Goal: Transaction & Acquisition: Obtain resource

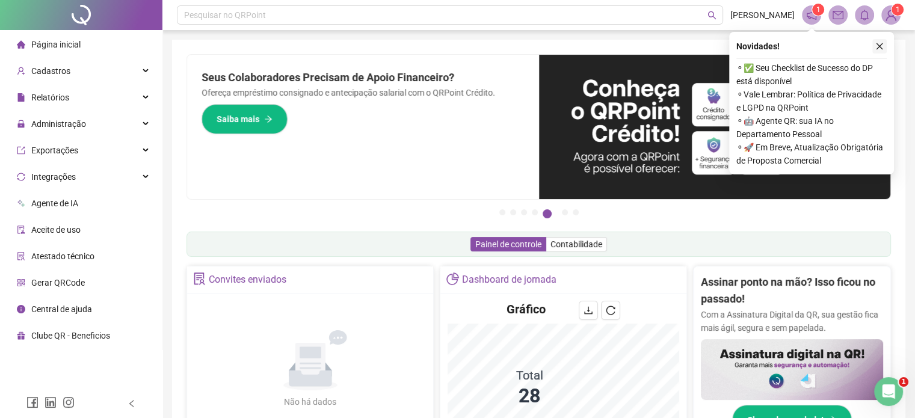
click at [878, 48] on icon "close" at bounding box center [879, 46] width 7 height 7
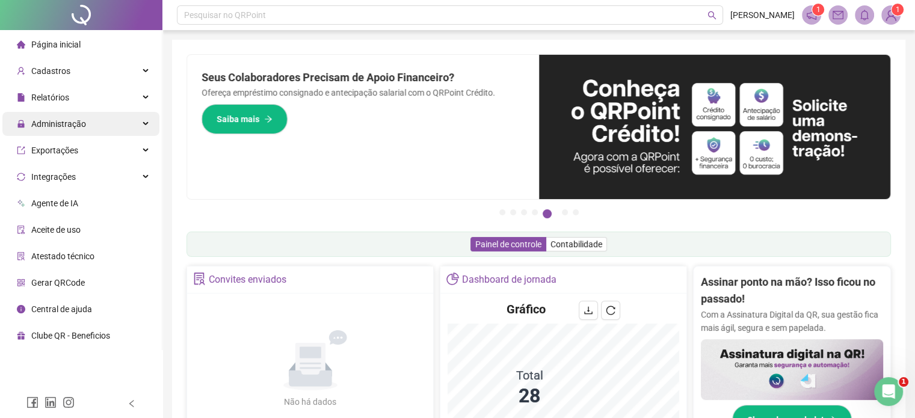
click at [147, 124] on icon at bounding box center [147, 124] width 6 height 0
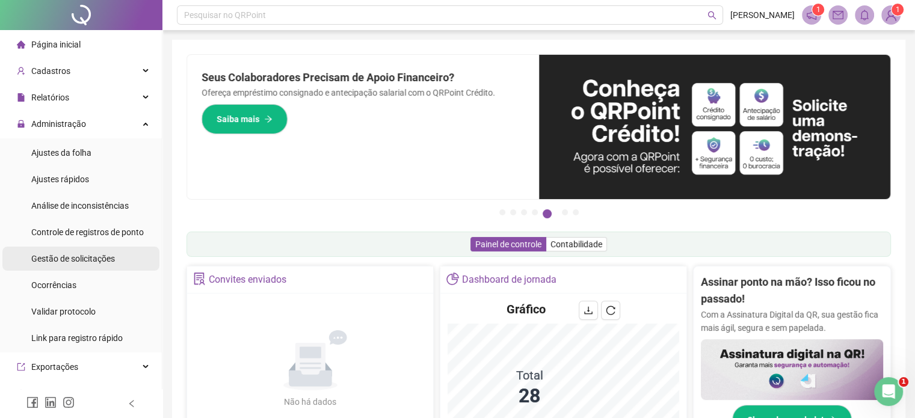
click at [87, 256] on span "Gestão de solicitações" at bounding box center [73, 259] width 84 height 10
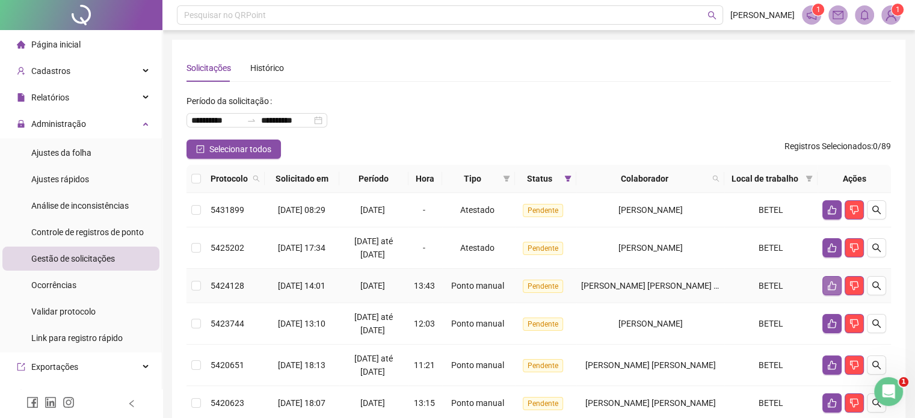
click at [832, 291] on icon "like" at bounding box center [832, 286] width 10 height 10
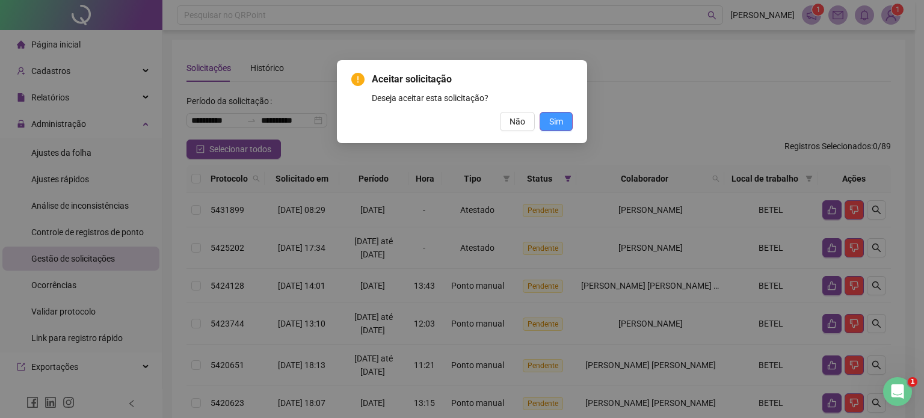
click at [551, 120] on span "Sim" at bounding box center [556, 121] width 14 height 13
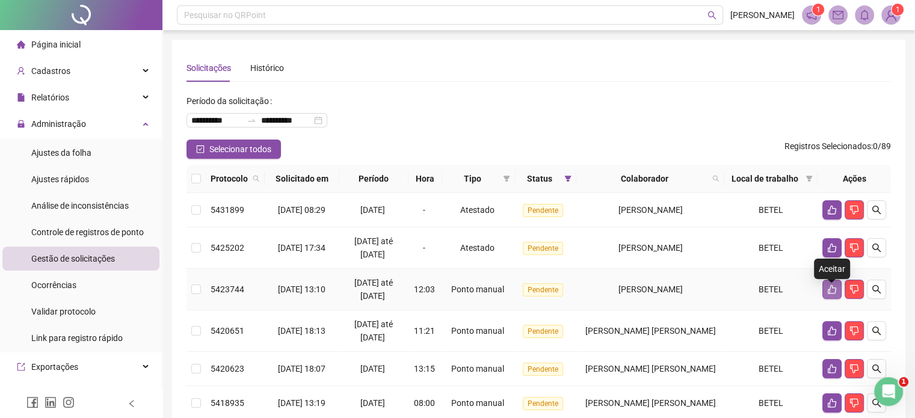
click at [826, 298] on button "button" at bounding box center [831, 289] width 19 height 19
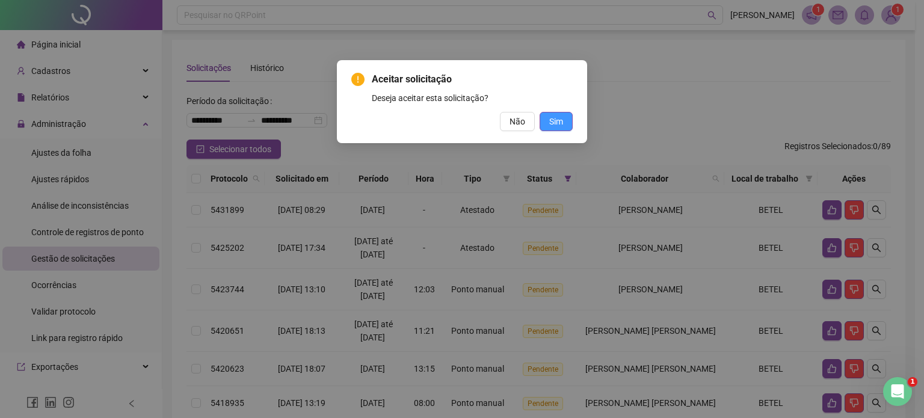
click at [558, 127] on span "Sim" at bounding box center [556, 121] width 14 height 13
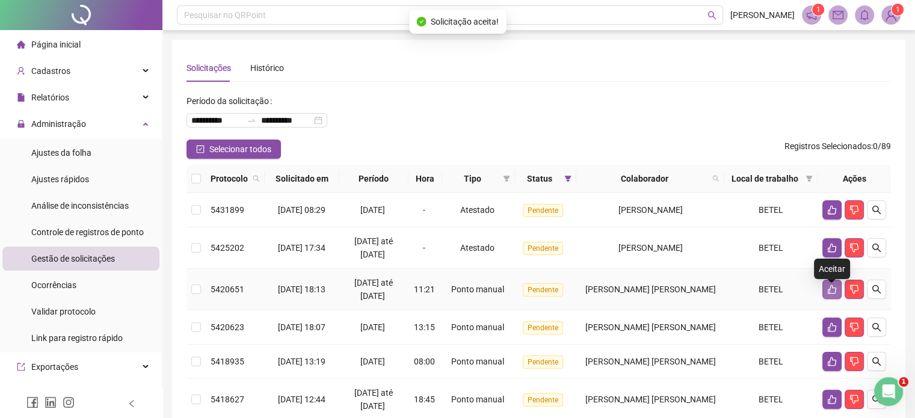
click at [828, 299] on button "button" at bounding box center [831, 289] width 19 height 19
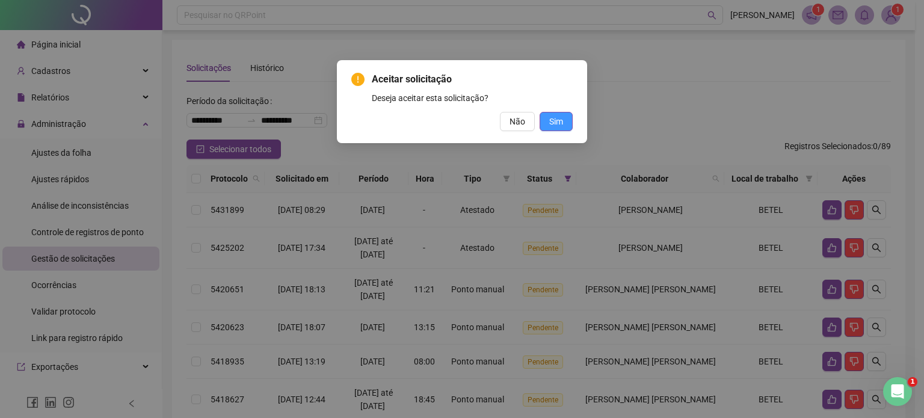
click at [556, 122] on span "Sim" at bounding box center [556, 121] width 14 height 13
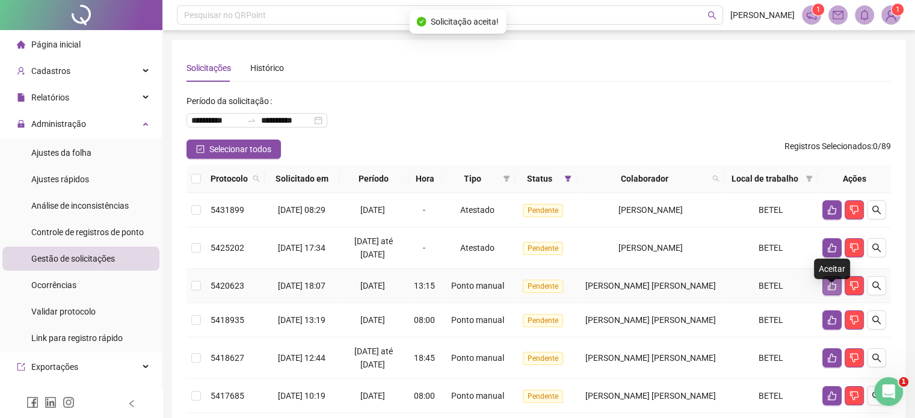
click at [831, 291] on icon "like" at bounding box center [832, 286] width 10 height 10
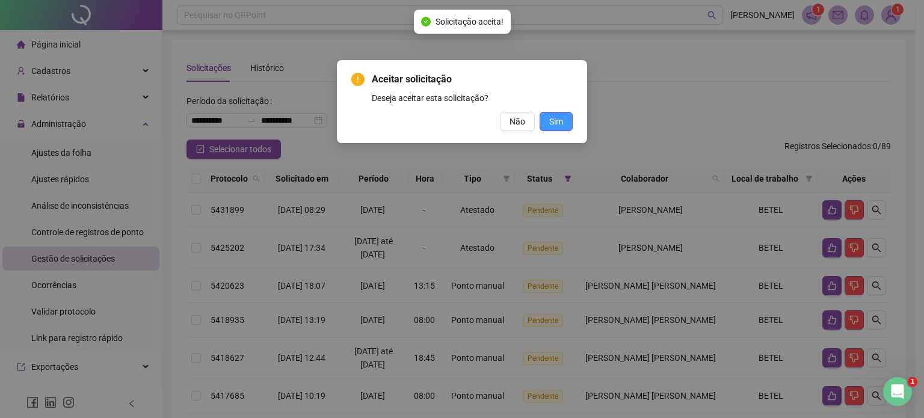
click at [555, 125] on span "Sim" at bounding box center [556, 121] width 14 height 13
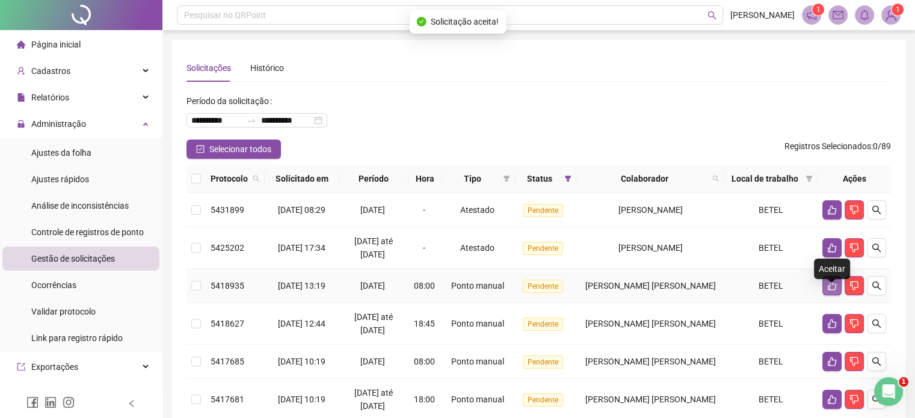
click at [831, 291] on icon "like" at bounding box center [832, 286] width 10 height 10
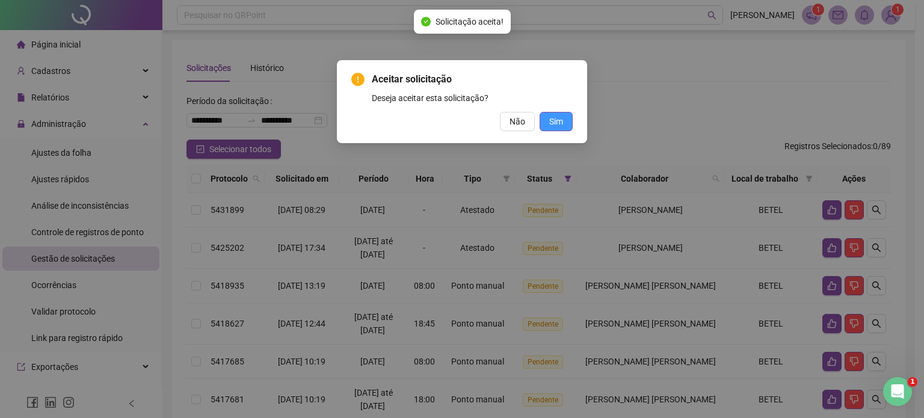
click at [558, 120] on span "Sim" at bounding box center [556, 121] width 14 height 13
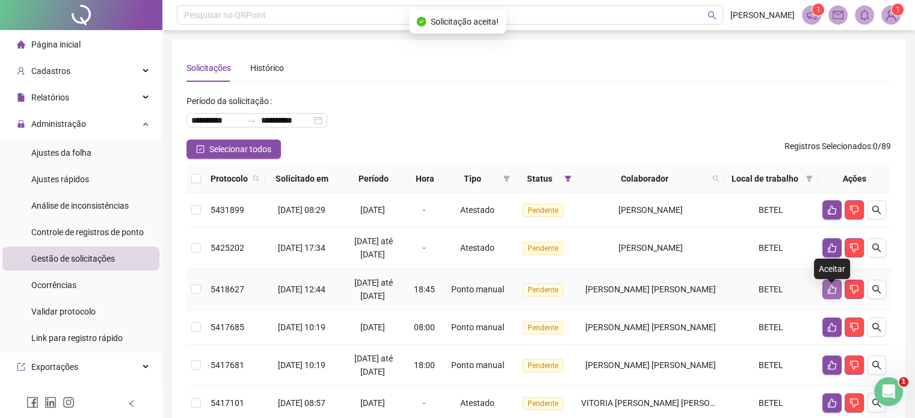
click at [831, 294] on icon "like" at bounding box center [832, 290] width 10 height 10
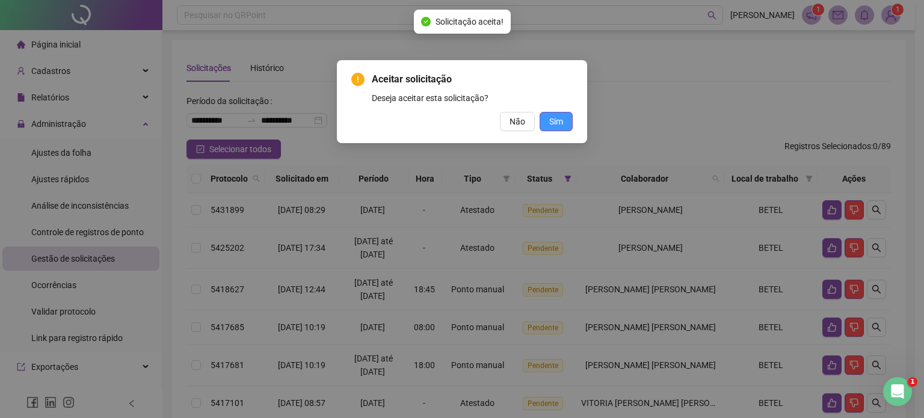
click at [560, 127] on span "Sim" at bounding box center [556, 121] width 14 height 13
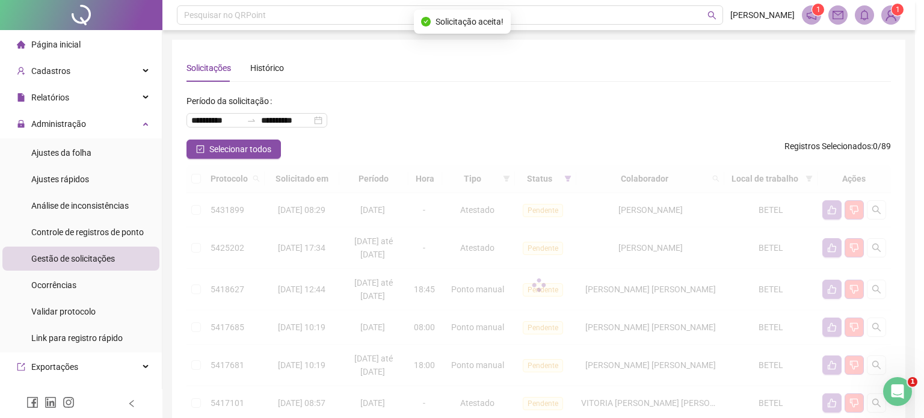
click at [561, 125] on div "Aceitar solicitação Deseja aceitar esta solicitação? Não Sim" at bounding box center [462, 209] width 924 height 418
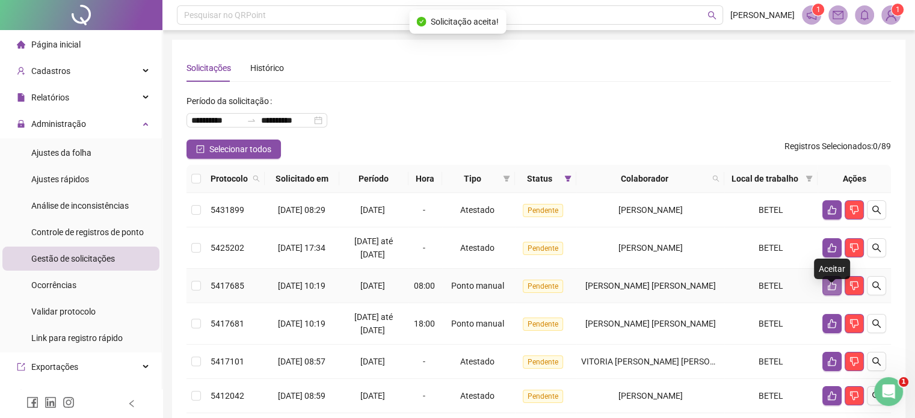
click at [830, 291] on icon "like" at bounding box center [832, 286] width 8 height 9
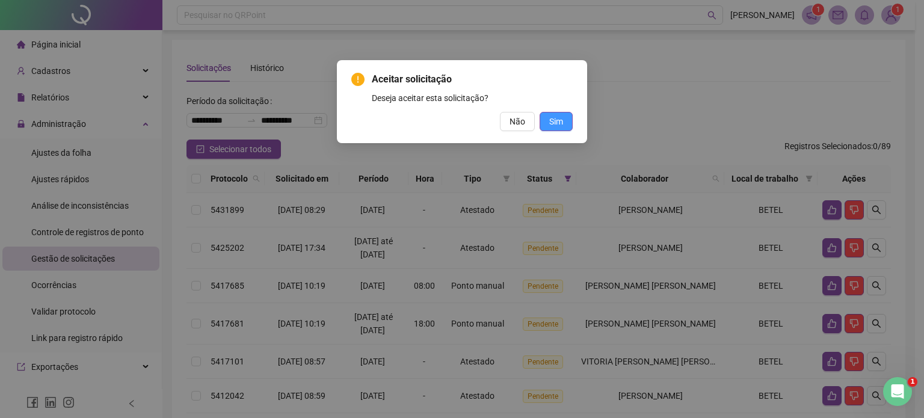
click at [559, 118] on span "Sim" at bounding box center [556, 121] width 14 height 13
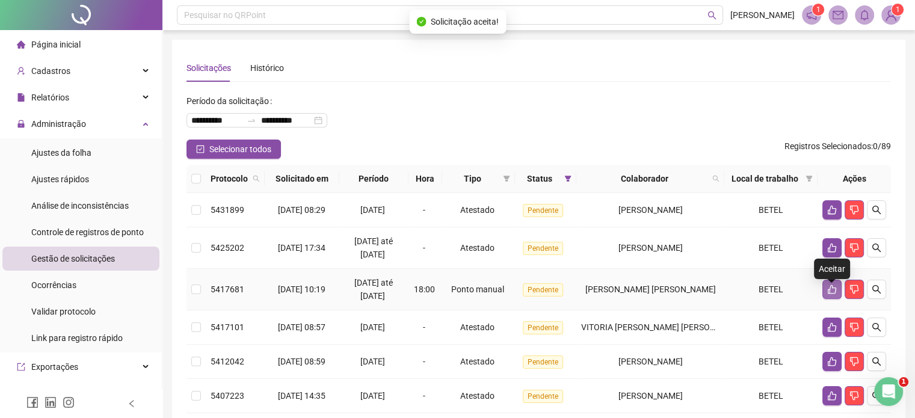
click at [829, 294] on icon "like" at bounding box center [832, 290] width 10 height 10
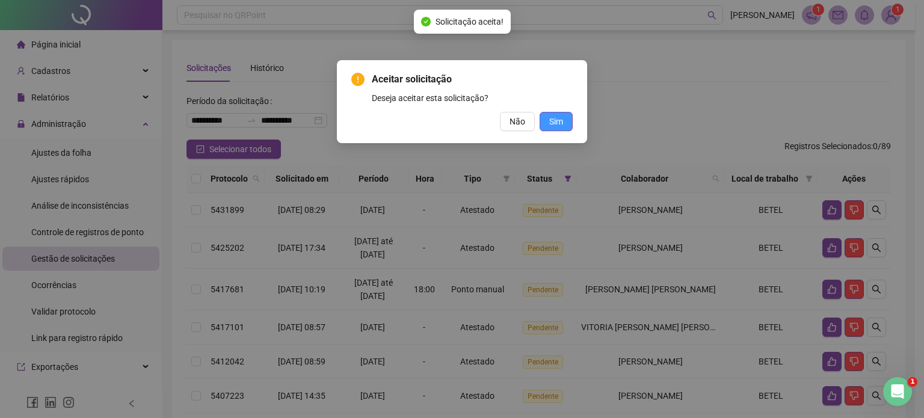
click at [558, 122] on span "Sim" at bounding box center [556, 121] width 14 height 13
click at [561, 115] on span "Sim" at bounding box center [556, 121] width 14 height 13
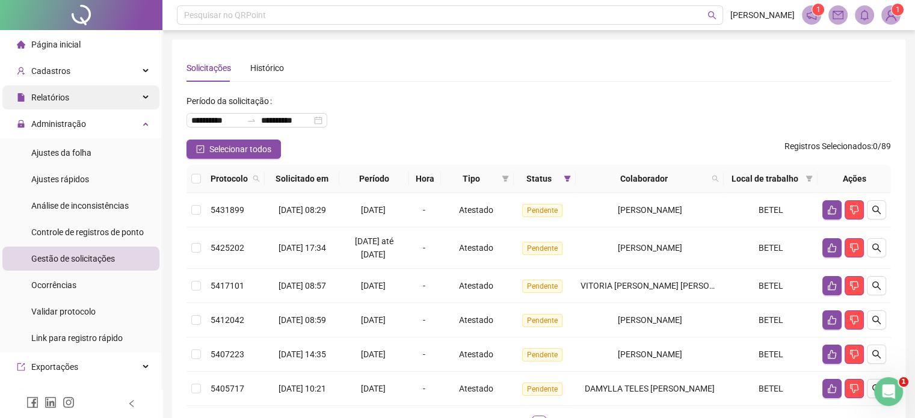
click at [133, 96] on div "Relatórios" at bounding box center [80, 97] width 157 height 24
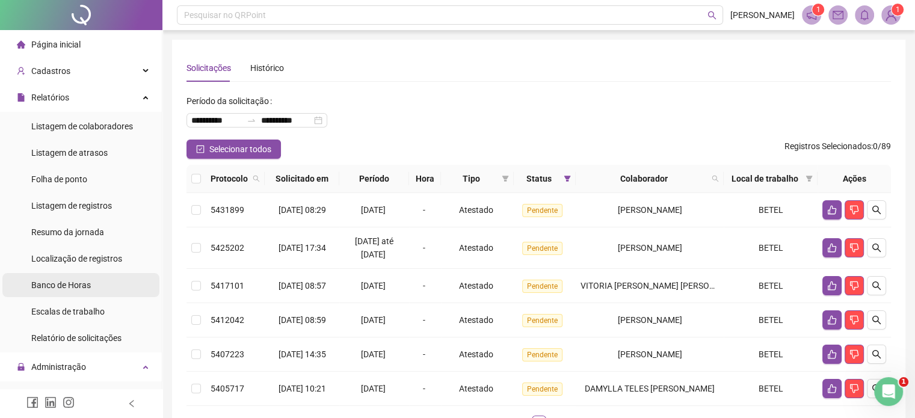
click at [78, 282] on span "Banco de Horas" at bounding box center [61, 285] width 60 height 10
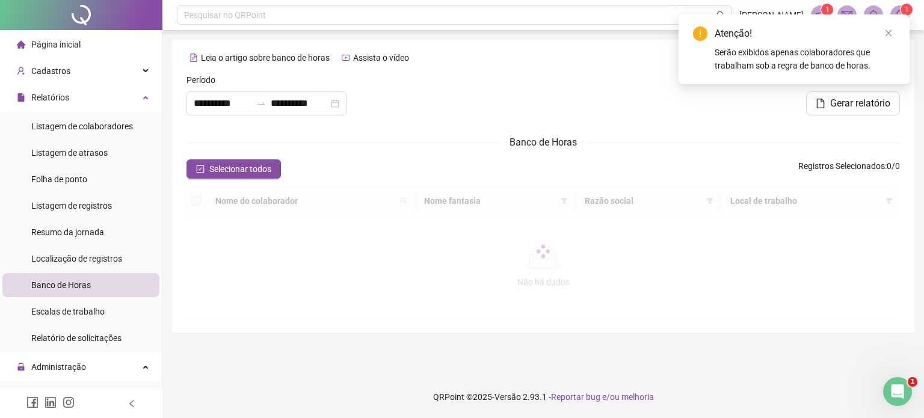
type input "**********"
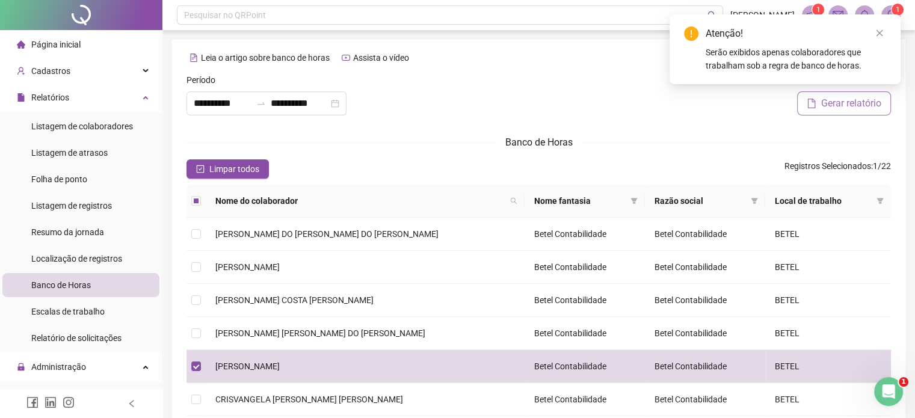
click at [857, 100] on span "Gerar relatório" at bounding box center [851, 103] width 60 height 14
click at [878, 31] on icon "close" at bounding box center [879, 33] width 8 height 8
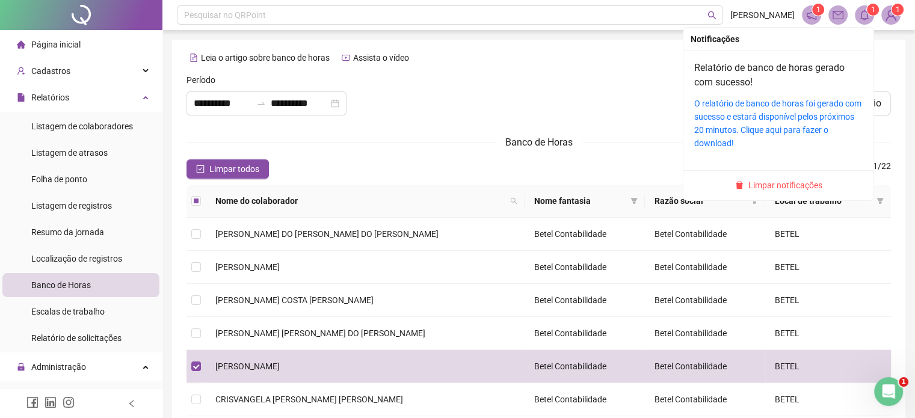
click at [862, 19] on icon "bell" at bounding box center [864, 15] width 11 height 11
click at [797, 115] on link "O relatório de banco de horas foi gerado com sucesso e estará disponível pelos …" at bounding box center [777, 123] width 167 height 49
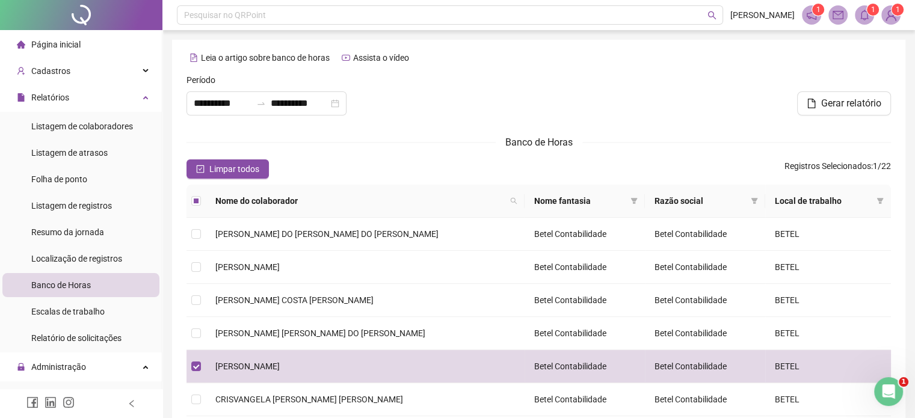
scroll to position [180, 0]
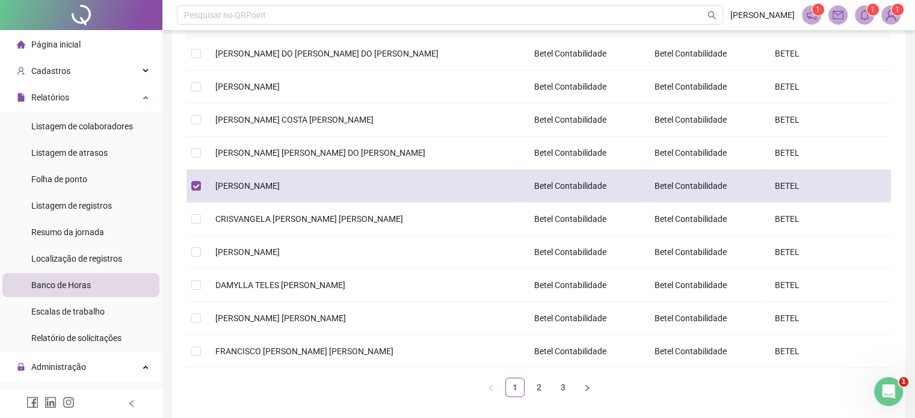
click at [280, 182] on span "[PERSON_NAME]" at bounding box center [247, 186] width 64 height 10
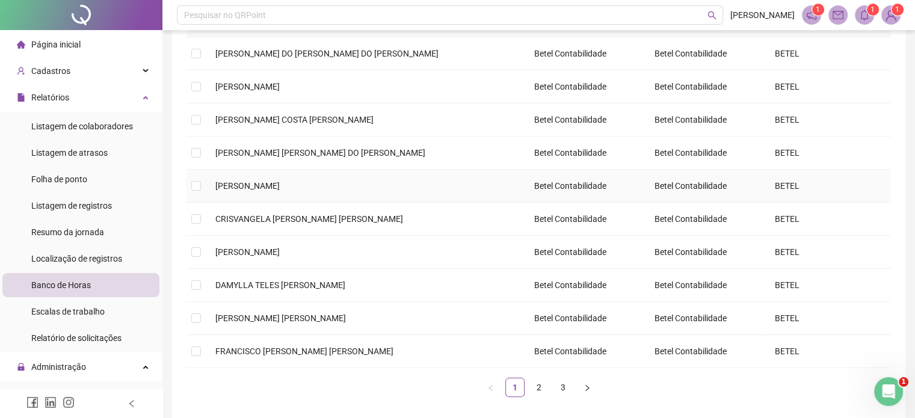
click at [280, 182] on span "[PERSON_NAME]" at bounding box center [247, 186] width 64 height 10
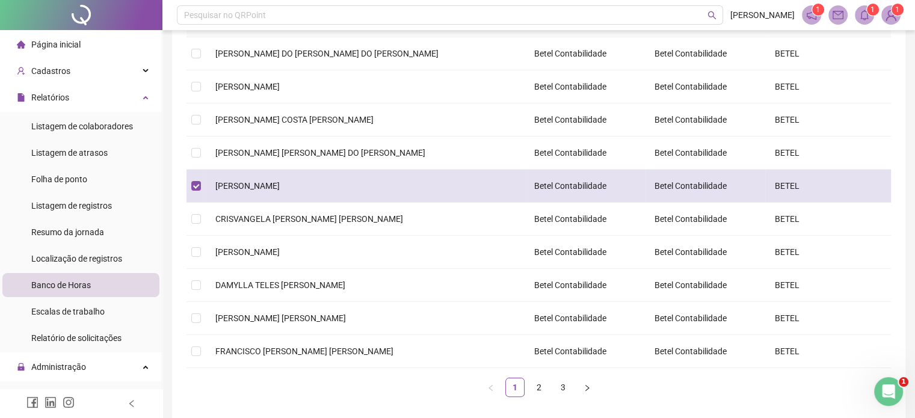
click at [280, 182] on span "[PERSON_NAME]" at bounding box center [247, 186] width 64 height 10
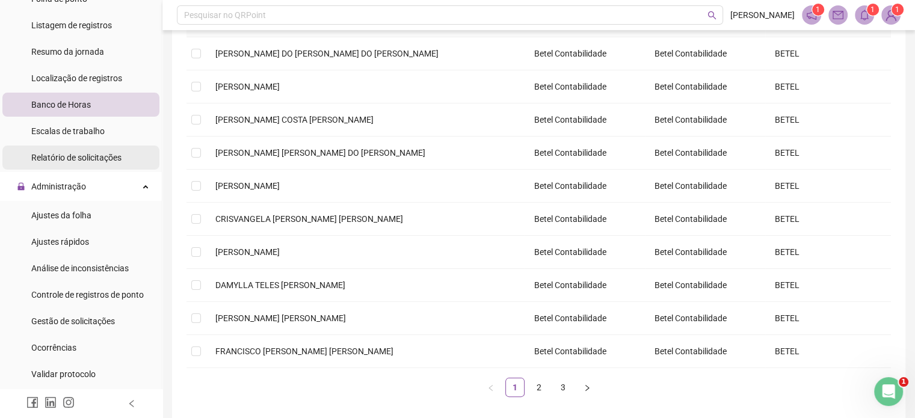
click at [94, 160] on span "Relatório de solicitações" at bounding box center [76, 158] width 90 height 10
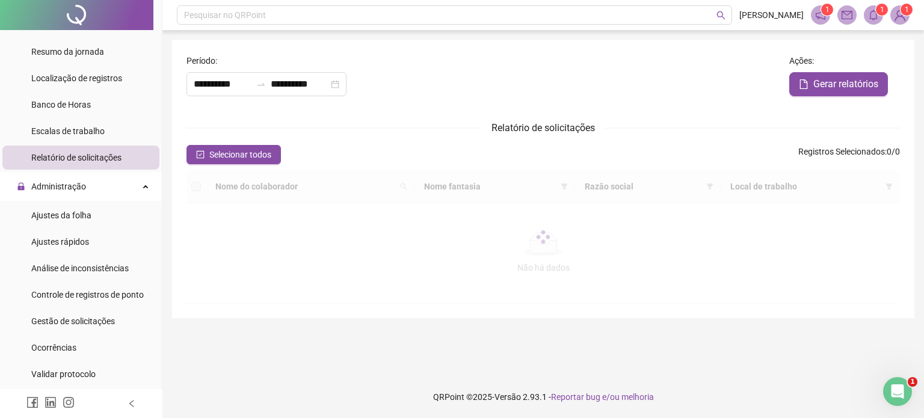
type input "**********"
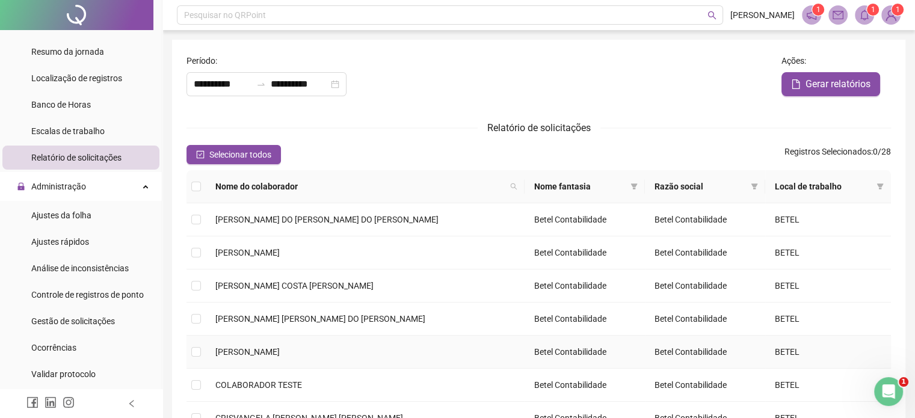
click at [227, 348] on span "[PERSON_NAME]" at bounding box center [247, 352] width 64 height 10
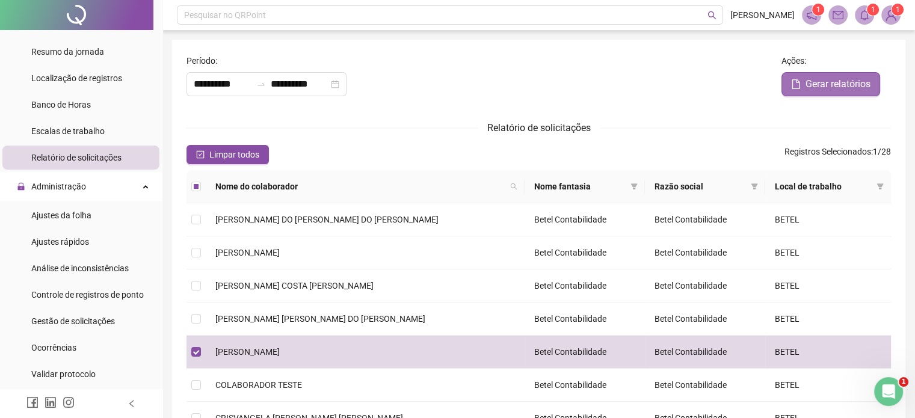
click at [840, 86] on span "Gerar relatórios" at bounding box center [837, 84] width 65 height 14
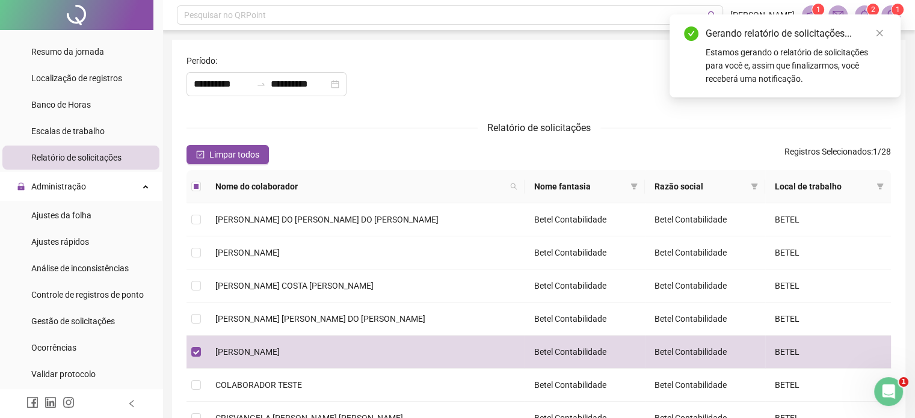
click at [867, 2] on header "Pesquisar no QRPoint SAMIA SOUSA 1 2 1" at bounding box center [538, 15] width 752 height 30
click at [877, 35] on icon "close" at bounding box center [879, 33] width 7 height 7
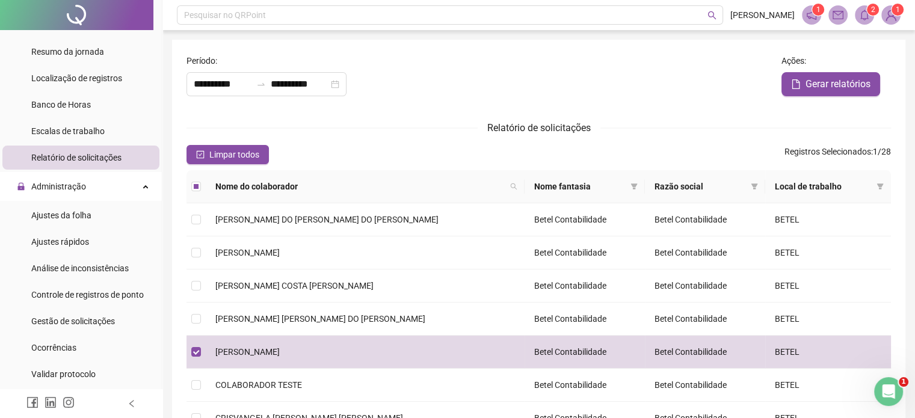
click at [866, 17] on icon "bell" at bounding box center [864, 15] width 11 height 11
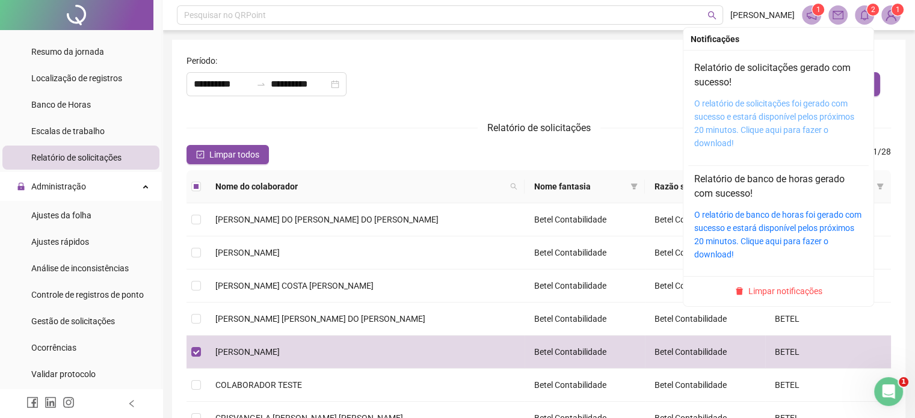
click at [763, 106] on link "O relatório de solicitações foi gerado com sucesso e estará disponível pelos pr…" at bounding box center [774, 123] width 160 height 49
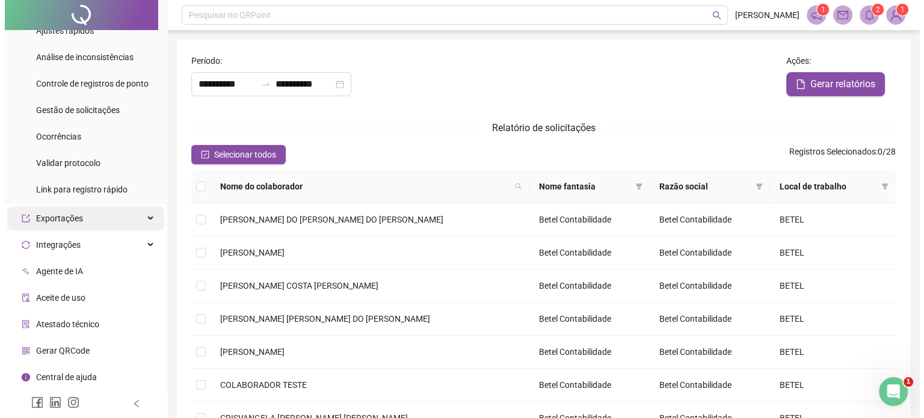
scroll to position [211, 0]
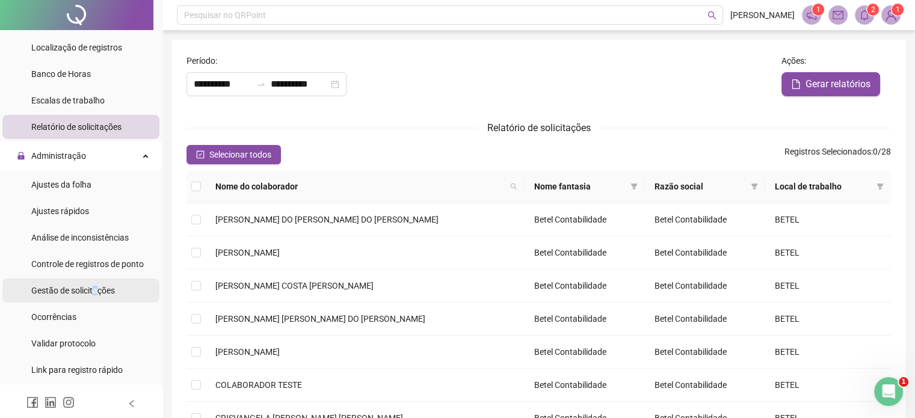
click at [94, 293] on span "Gestão de solicitações" at bounding box center [73, 291] width 84 height 10
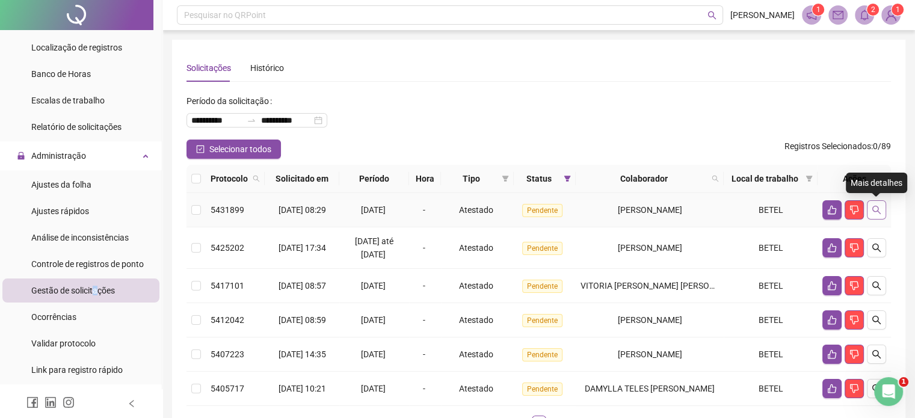
click at [878, 207] on icon "search" at bounding box center [876, 210] width 8 height 8
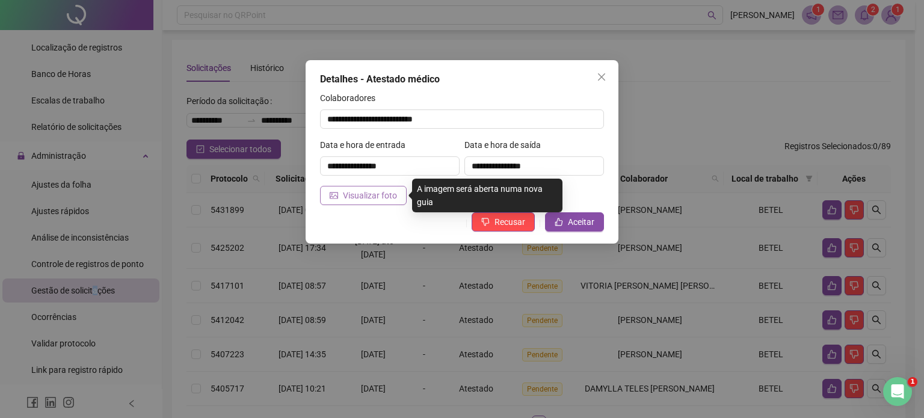
click at [368, 197] on span "Visualizar foto" at bounding box center [370, 195] width 54 height 13
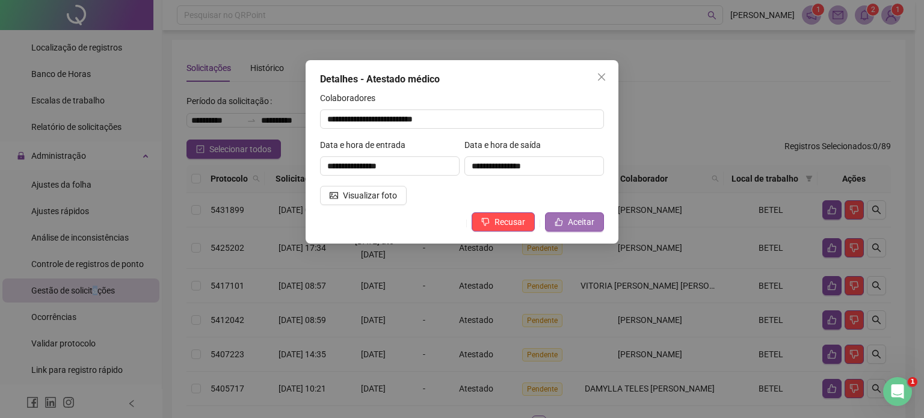
click at [587, 223] on span "Aceitar" at bounding box center [581, 221] width 26 height 13
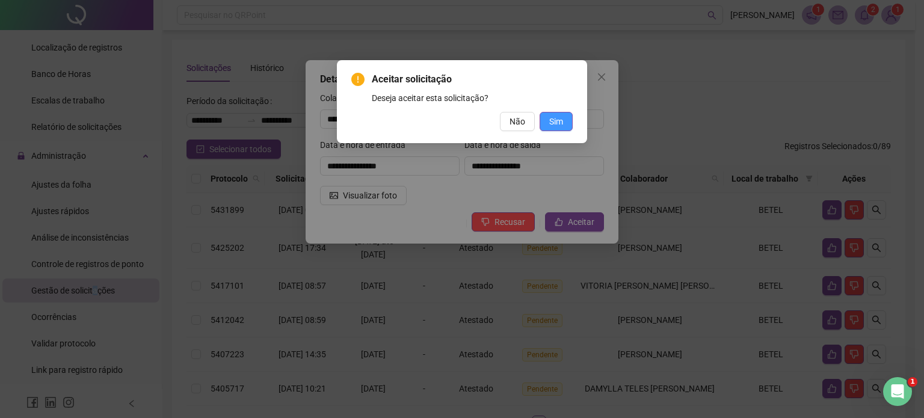
click at [551, 122] on span "Sim" at bounding box center [556, 121] width 14 height 13
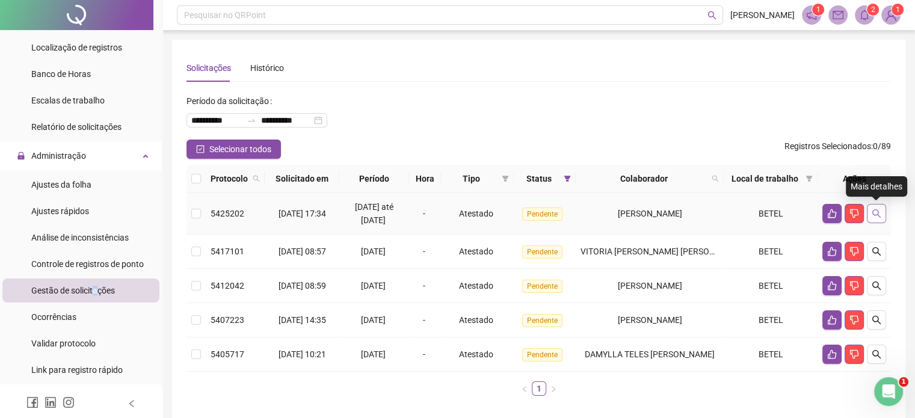
click at [876, 213] on icon "search" at bounding box center [877, 214] width 10 height 10
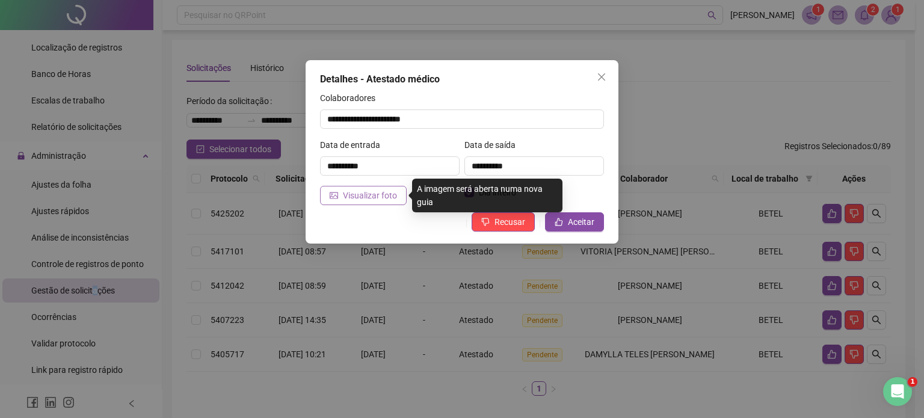
click at [392, 198] on span "Visualizar foto" at bounding box center [370, 195] width 54 height 13
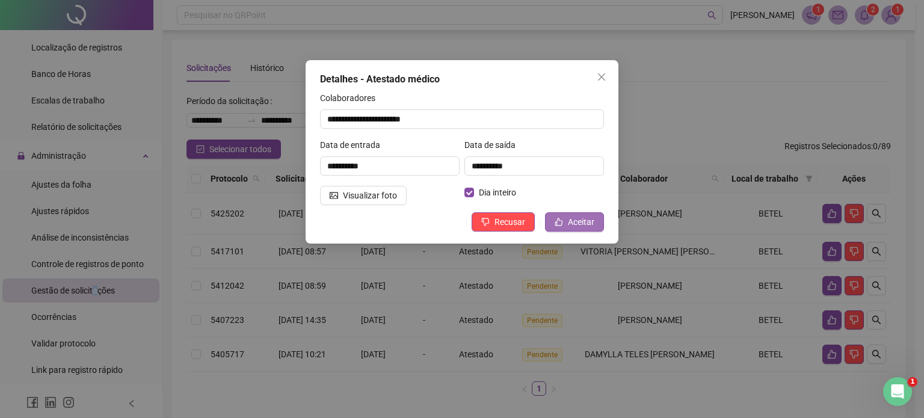
click at [579, 221] on span "Aceitar" at bounding box center [581, 221] width 26 height 13
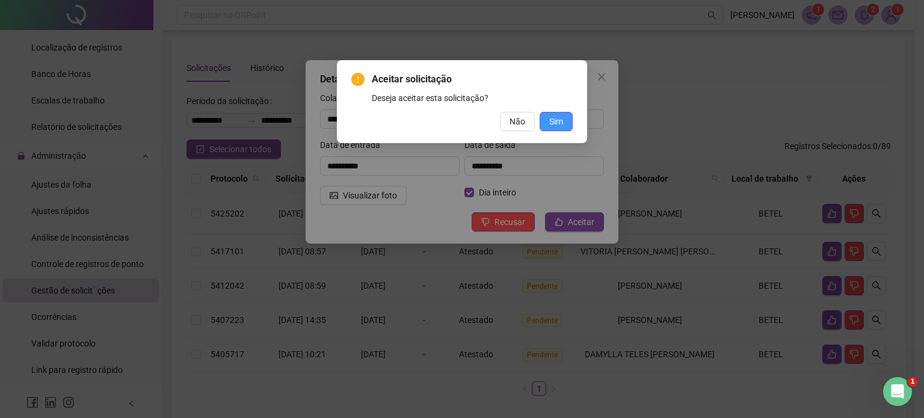
click at [554, 122] on span "Sim" at bounding box center [556, 121] width 14 height 13
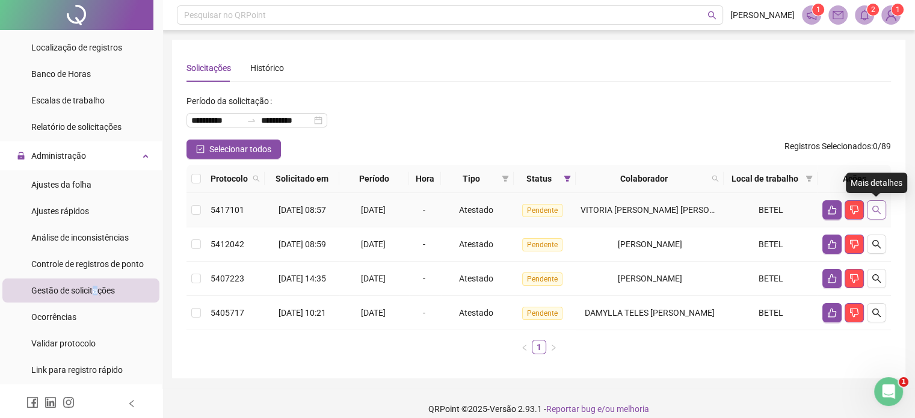
click at [876, 206] on icon "search" at bounding box center [877, 210] width 10 height 10
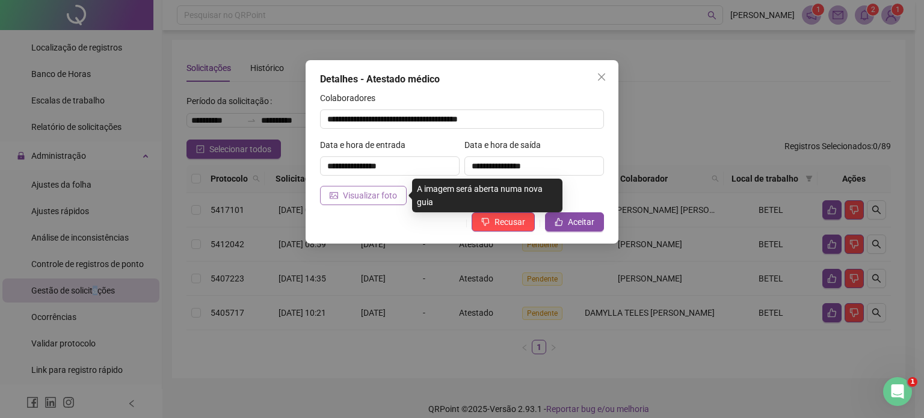
click at [384, 197] on span "Visualizar foto" at bounding box center [370, 195] width 54 height 13
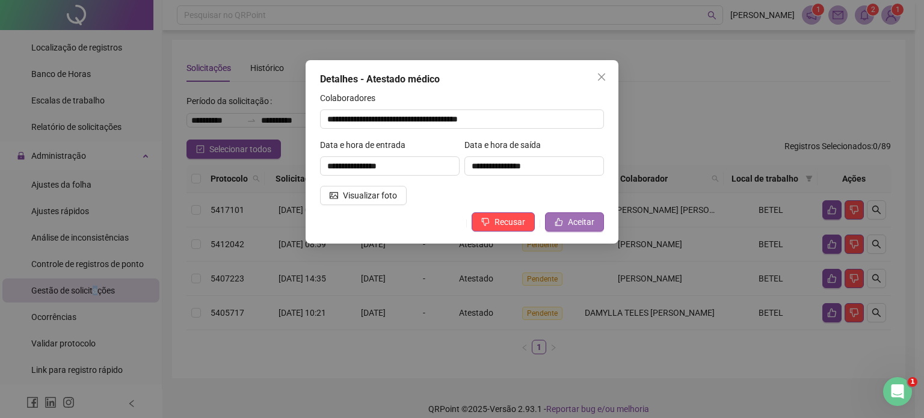
click at [572, 223] on span "Aceitar" at bounding box center [581, 221] width 26 height 13
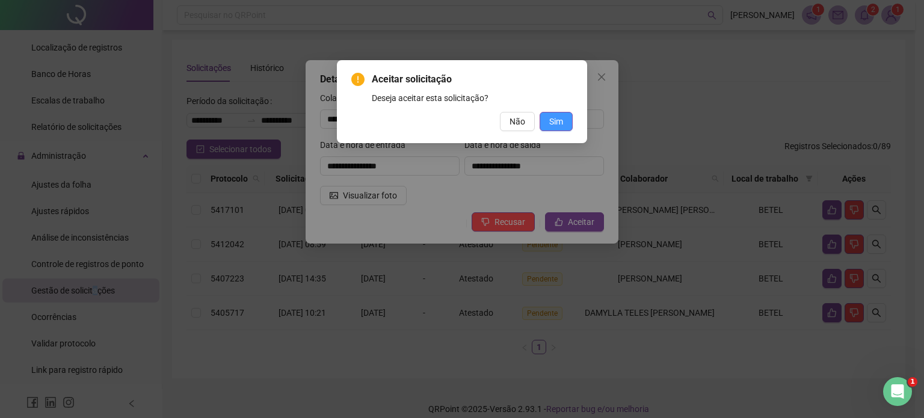
click at [549, 118] on span "Sim" at bounding box center [556, 121] width 14 height 13
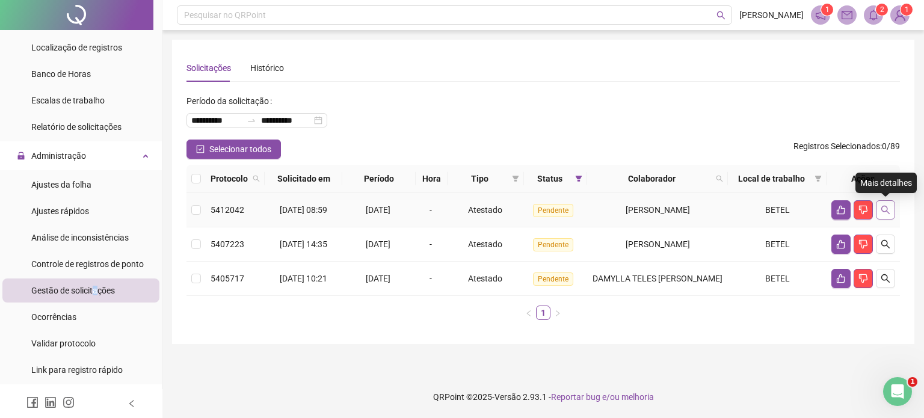
click at [885, 209] on icon "search" at bounding box center [886, 210] width 10 height 10
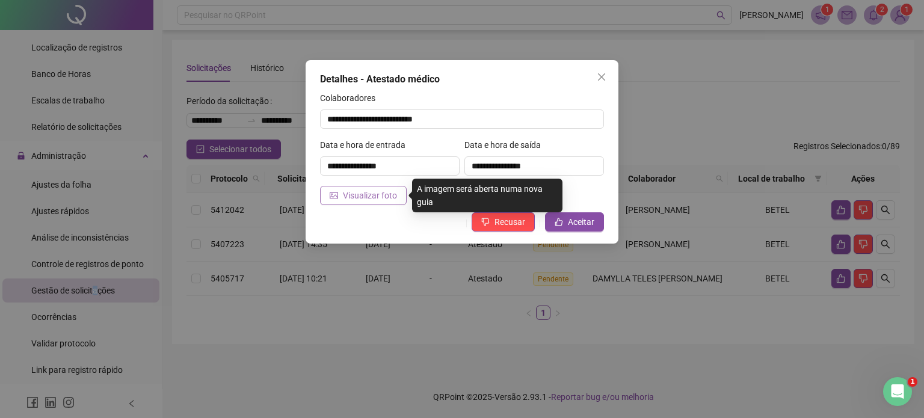
click at [390, 195] on span "Visualizar foto" at bounding box center [370, 195] width 54 height 13
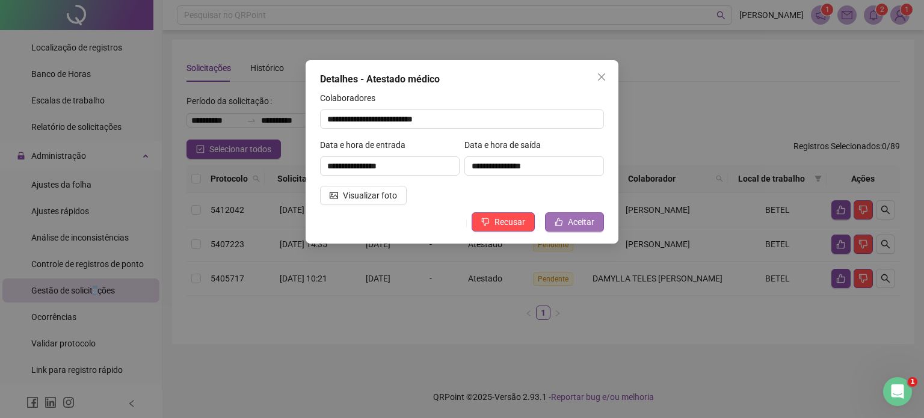
click at [569, 222] on span "Aceitar" at bounding box center [581, 221] width 26 height 13
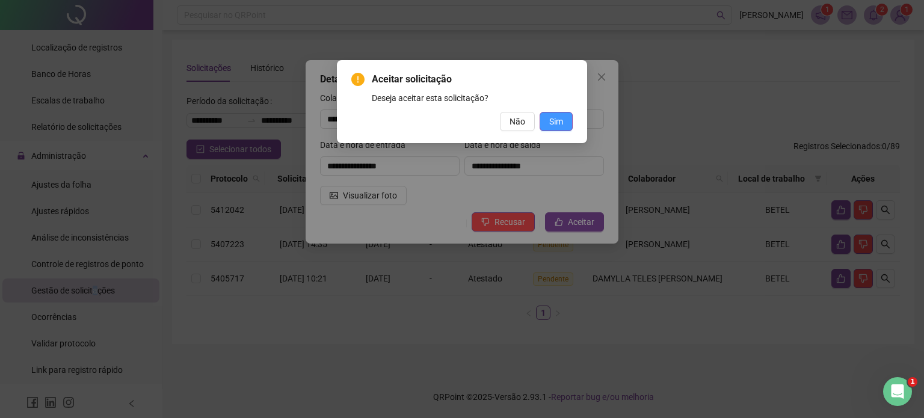
click at [554, 122] on span "Sim" at bounding box center [556, 121] width 14 height 13
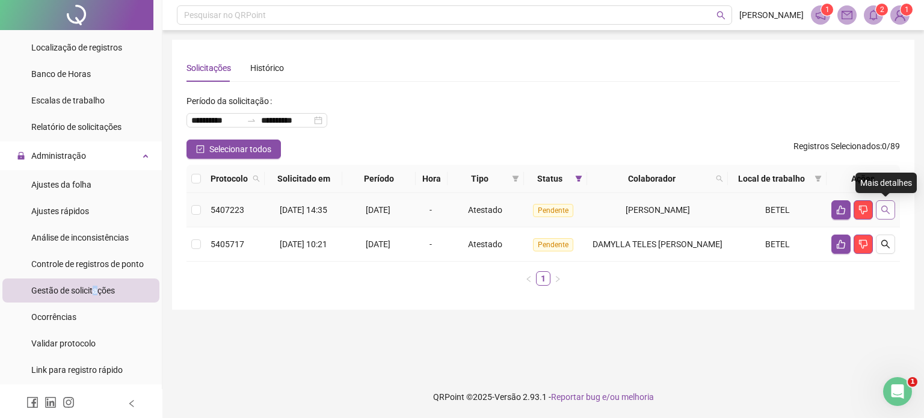
click at [884, 212] on icon "search" at bounding box center [886, 210] width 10 height 10
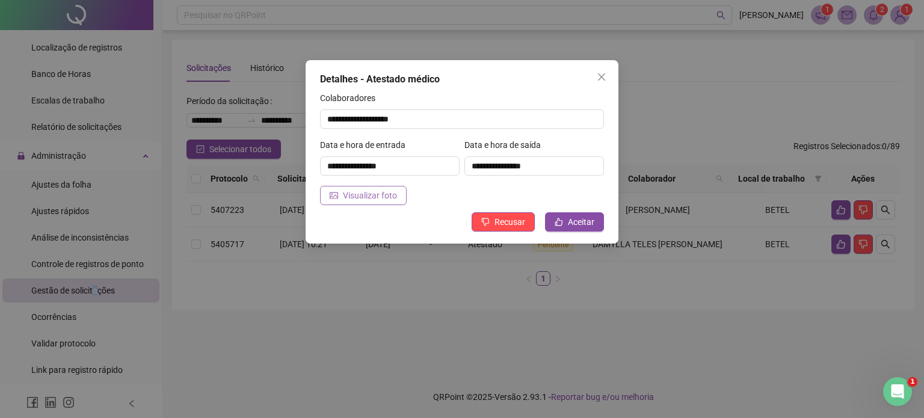
click at [380, 195] on span "Visualizar foto" at bounding box center [370, 195] width 54 height 13
click at [565, 220] on button "Aceitar" at bounding box center [574, 221] width 59 height 19
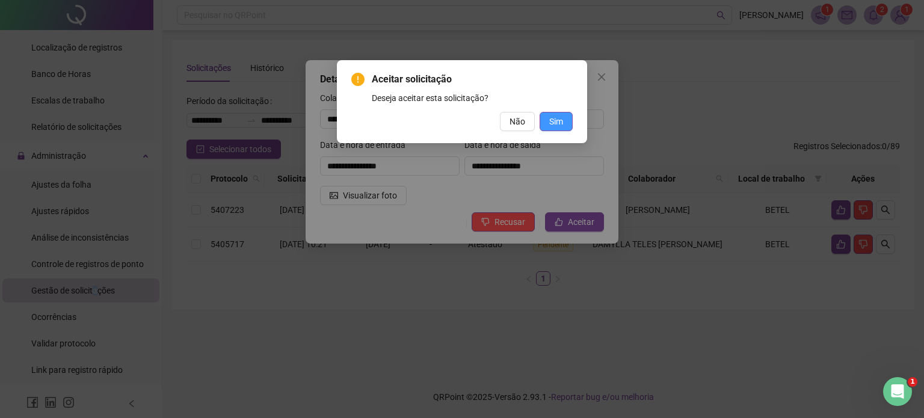
click at [555, 121] on span "Sim" at bounding box center [556, 121] width 14 height 13
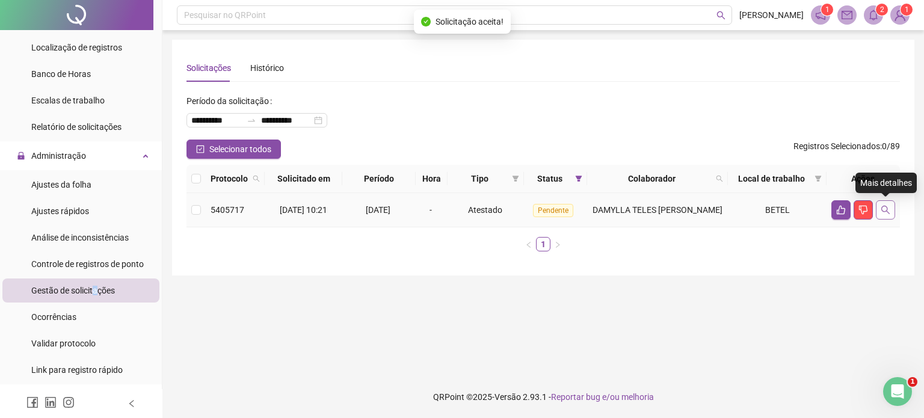
click at [884, 209] on icon "search" at bounding box center [886, 210] width 10 height 10
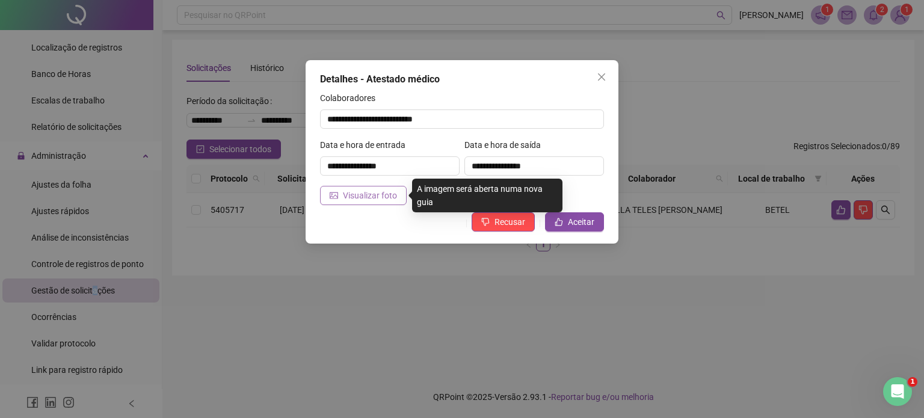
click at [368, 189] on span "Visualizar foto" at bounding box center [370, 195] width 54 height 13
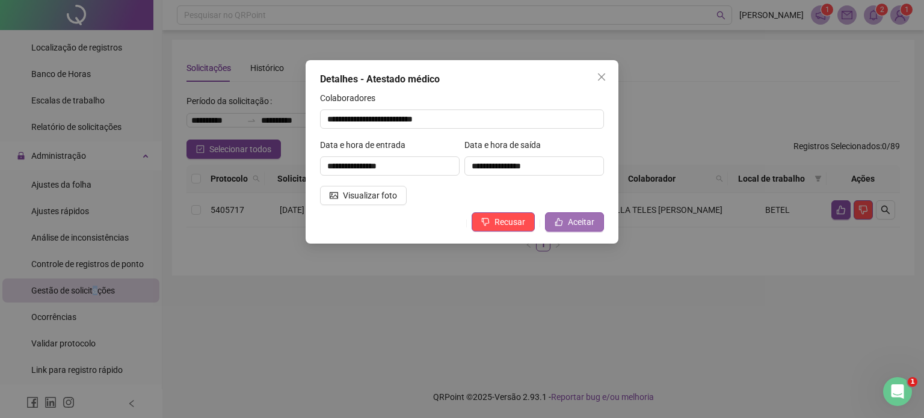
click at [563, 220] on icon "like" at bounding box center [559, 222] width 8 height 8
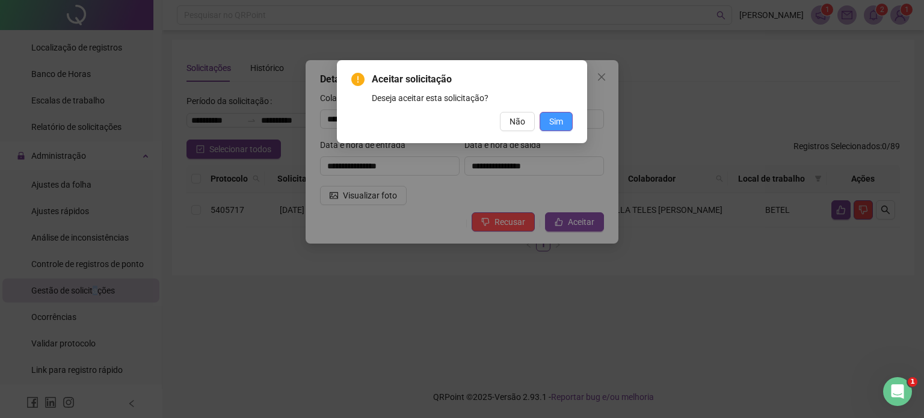
click at [552, 121] on span "Sim" at bounding box center [556, 121] width 14 height 13
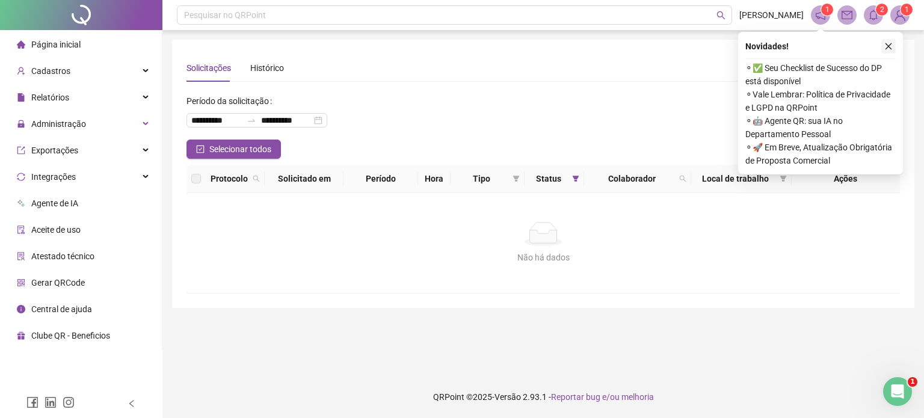
click at [887, 48] on icon "close" at bounding box center [888, 46] width 7 height 7
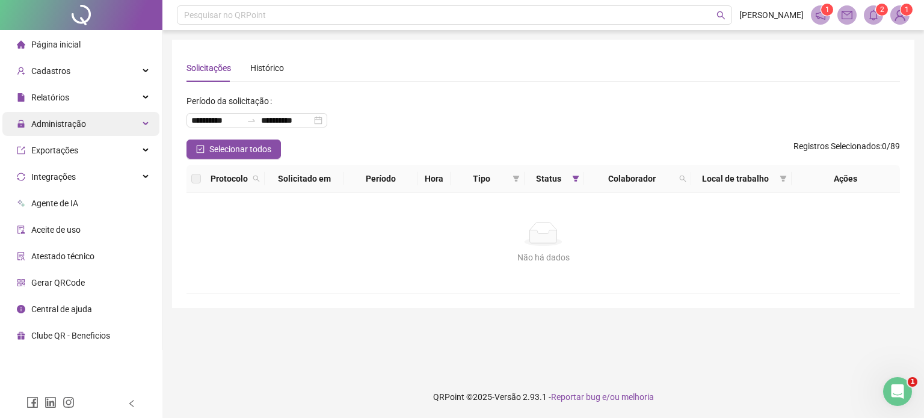
click at [147, 120] on div "Administração" at bounding box center [80, 124] width 157 height 24
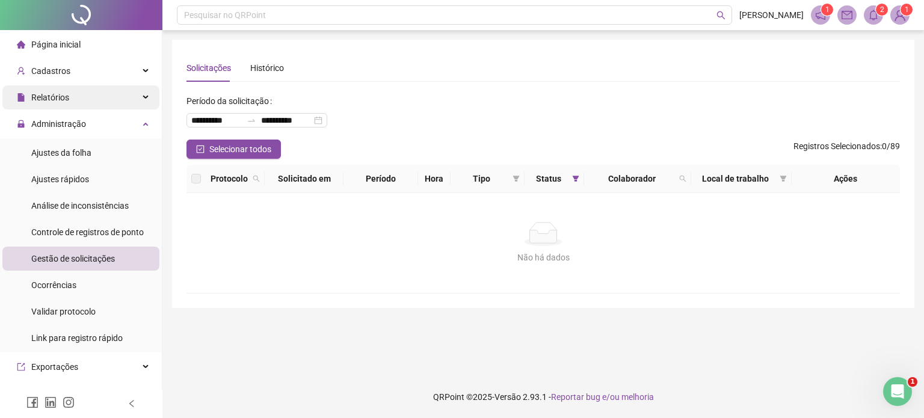
click at [135, 93] on div "Relatórios" at bounding box center [80, 97] width 157 height 24
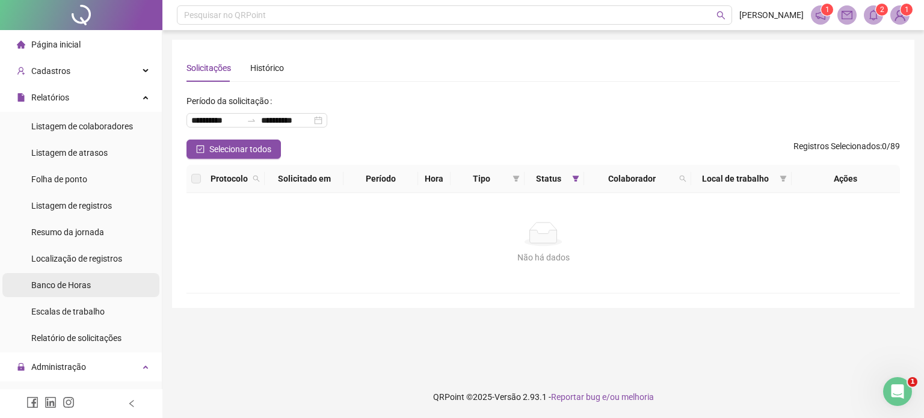
click at [75, 286] on span "Banco de Horas" at bounding box center [61, 285] width 60 height 10
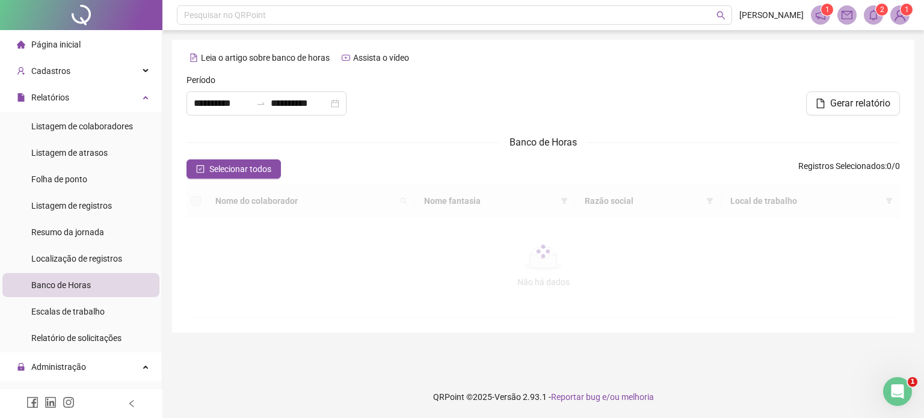
type input "**********"
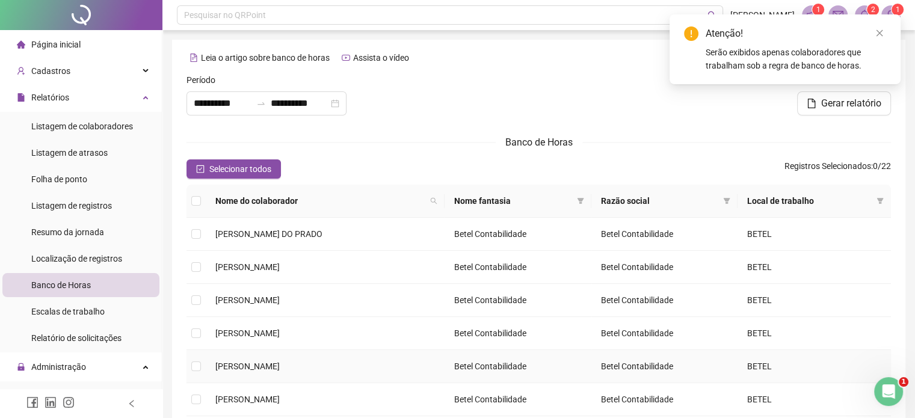
click at [205, 363] on tr "CLAUDIANE ANDRADE DE FREITAS Betel Contabilidade Betel Contabilidade BETEL" at bounding box center [538, 366] width 704 height 33
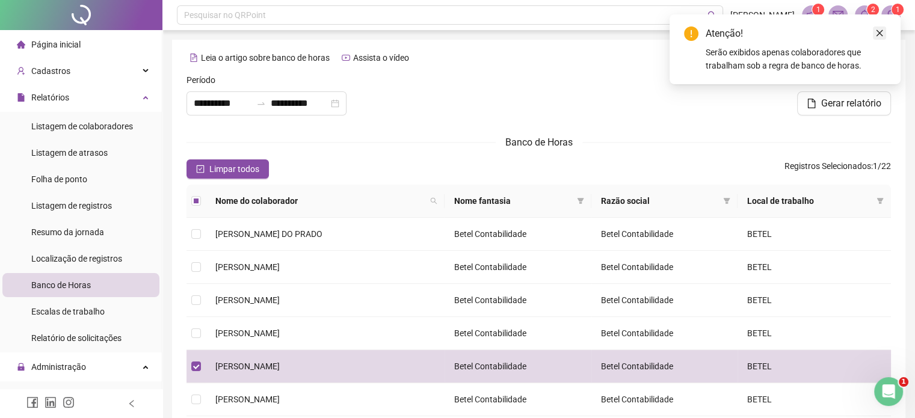
click at [878, 35] on icon "close" at bounding box center [879, 33] width 7 height 7
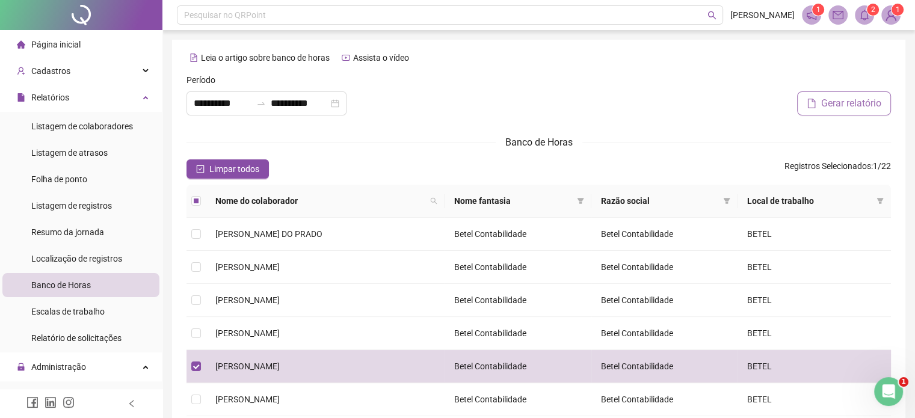
click at [840, 103] on span "Gerar relatório" at bounding box center [851, 103] width 60 height 14
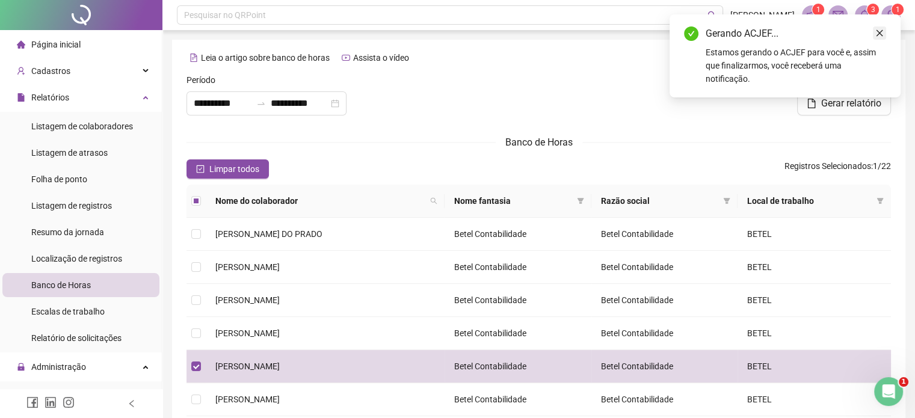
click at [879, 30] on icon "close" at bounding box center [879, 33] width 8 height 8
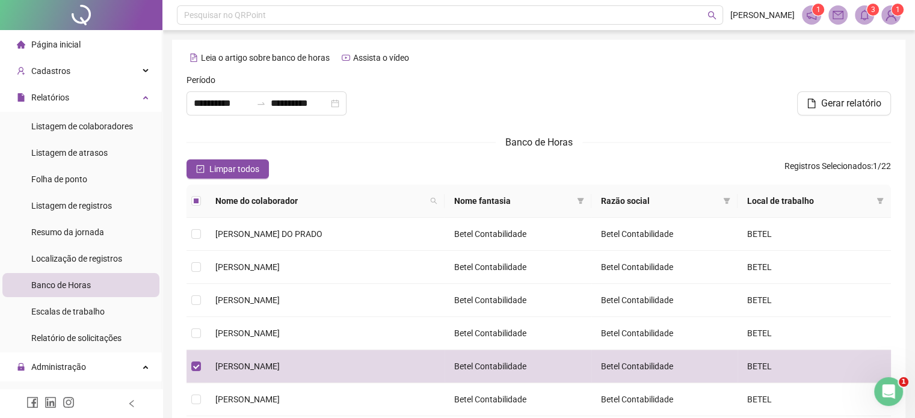
click at [859, 13] on icon "bell" at bounding box center [864, 15] width 11 height 11
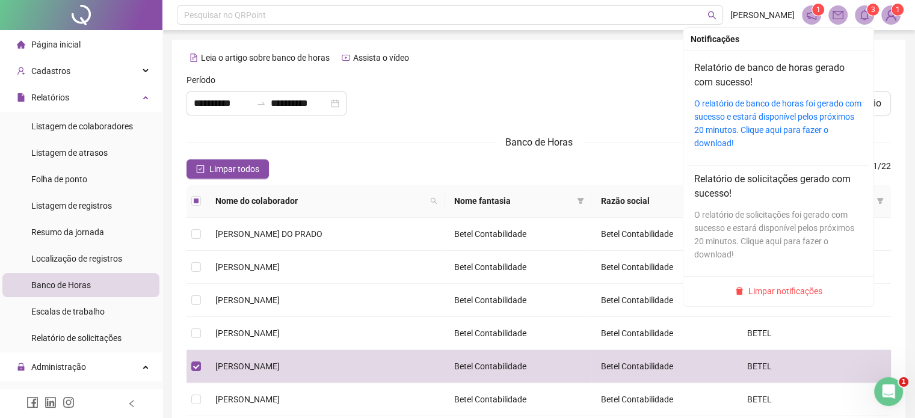
click at [746, 109] on div "O relatório de banco de horas foi gerado com sucesso e estará disponível pelos …" at bounding box center [778, 123] width 168 height 53
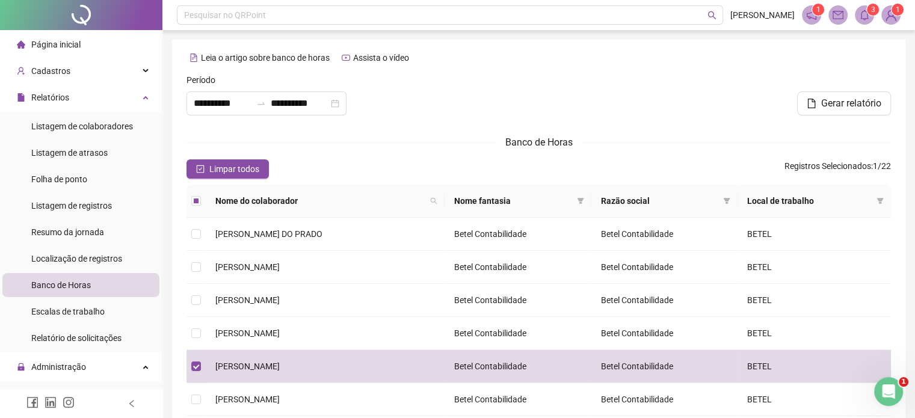
click at [866, 13] on icon "bell" at bounding box center [864, 15] width 11 height 11
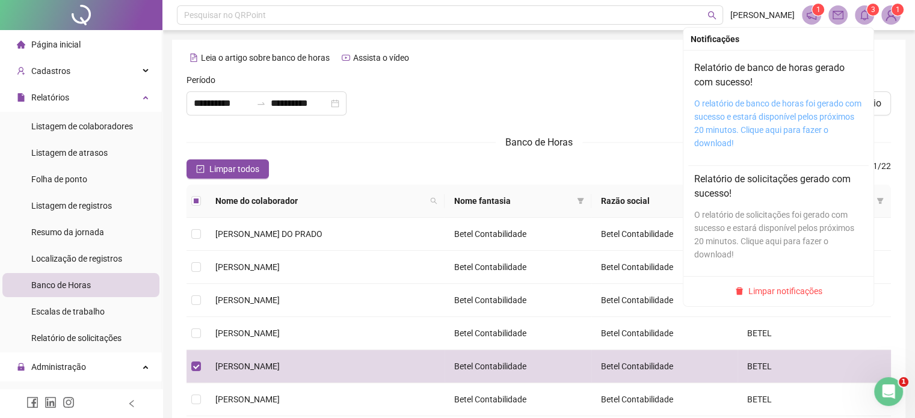
click at [757, 114] on link "O relatório de banco de horas foi gerado com sucesso e estará disponível pelos …" at bounding box center [777, 123] width 167 height 49
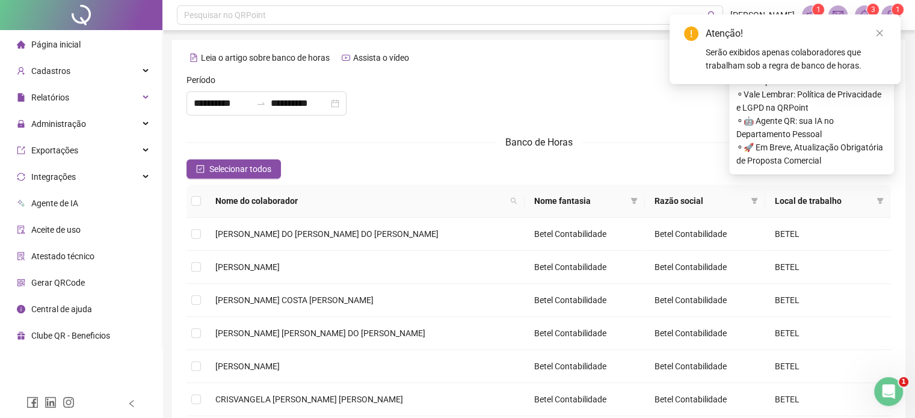
type input "**********"
click at [882, 32] on icon "close" at bounding box center [879, 33] width 8 height 8
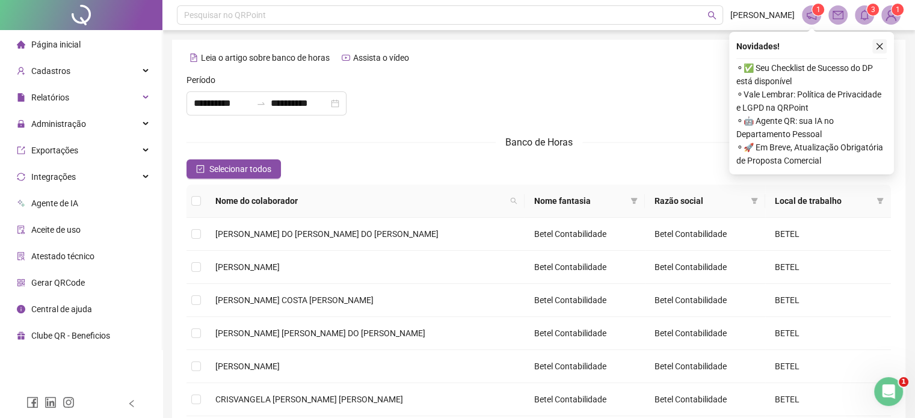
click at [880, 47] on icon "close" at bounding box center [879, 46] width 7 height 7
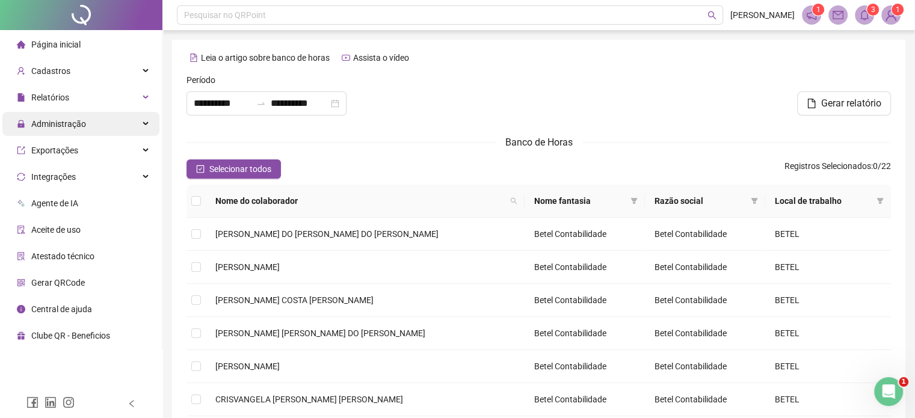
click at [148, 124] on icon at bounding box center [147, 124] width 6 height 0
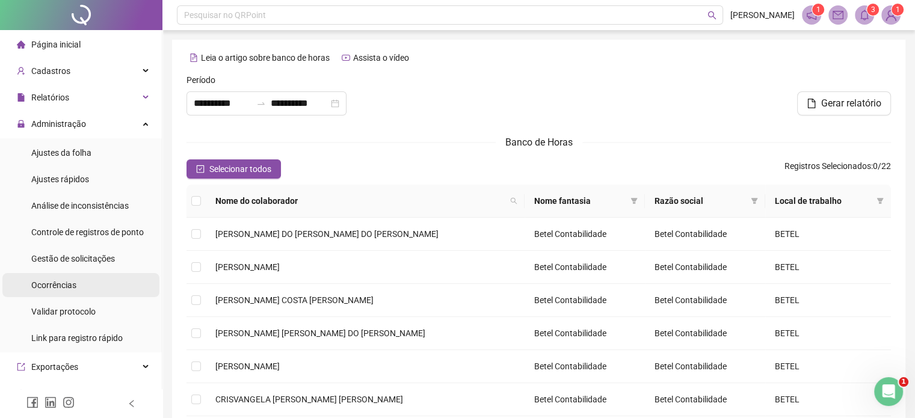
click at [63, 283] on span "Ocorrências" at bounding box center [53, 285] width 45 height 10
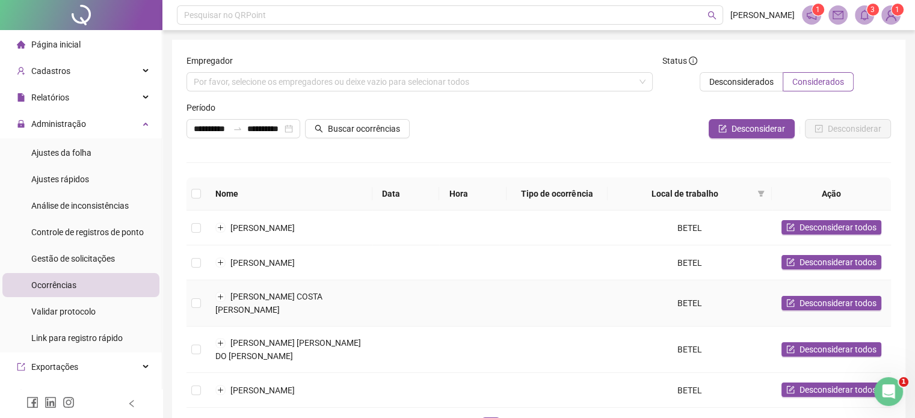
scroll to position [80, 0]
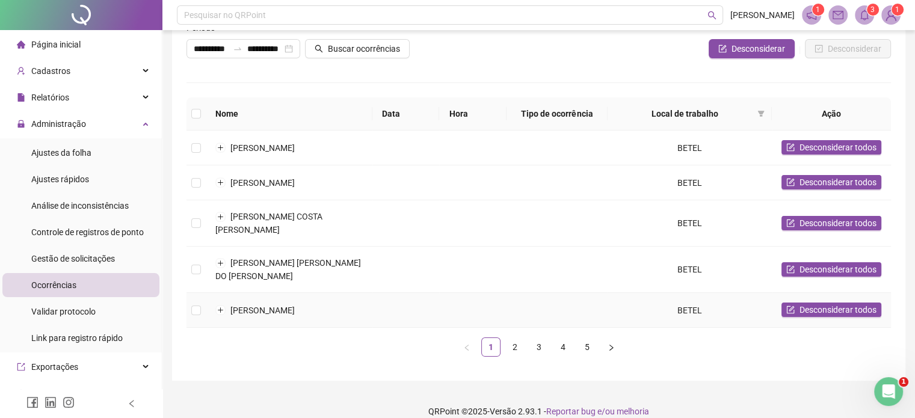
click at [269, 293] on td "[PERSON_NAME]" at bounding box center [289, 310] width 167 height 35
click at [353, 43] on span "Buscar ocorrências" at bounding box center [364, 48] width 72 height 13
click at [222, 306] on button "Expandir linha" at bounding box center [221, 311] width 10 height 10
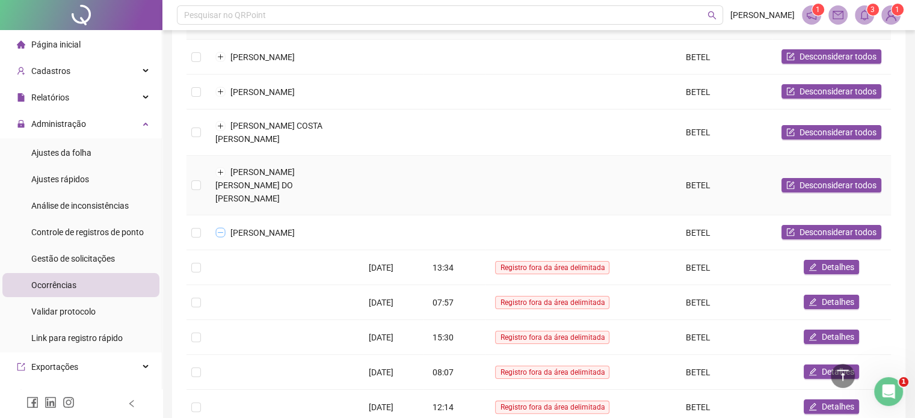
scroll to position [0, 0]
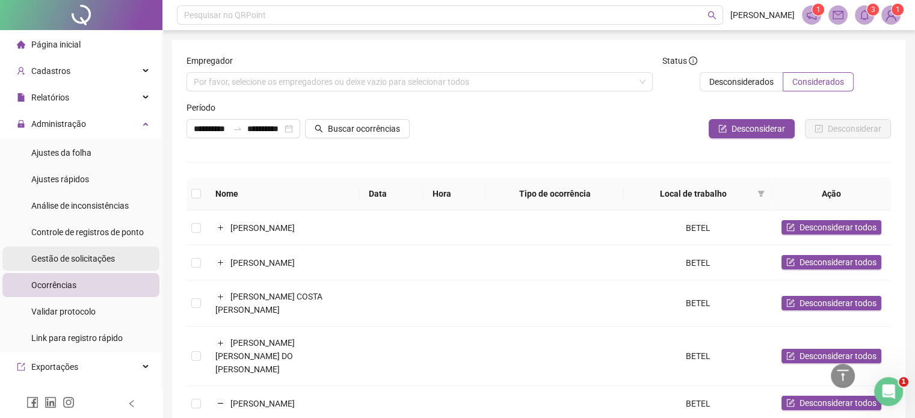
click at [91, 258] on span "Gestão de solicitações" at bounding box center [73, 259] width 84 height 10
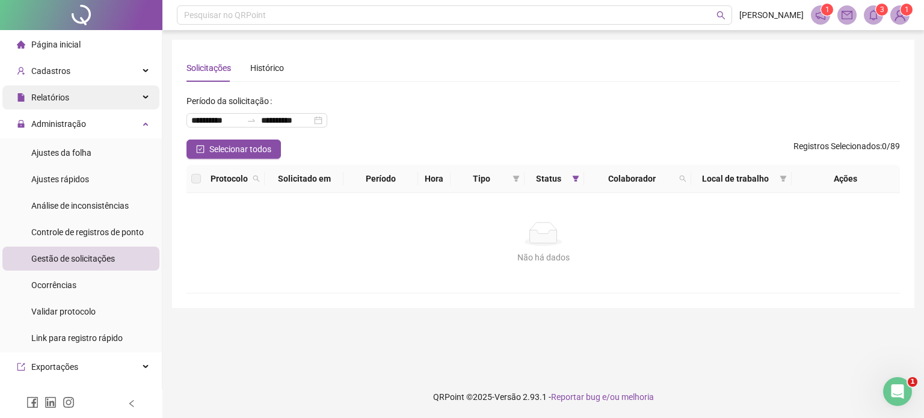
click at [73, 100] on div "Relatórios" at bounding box center [80, 97] width 157 height 24
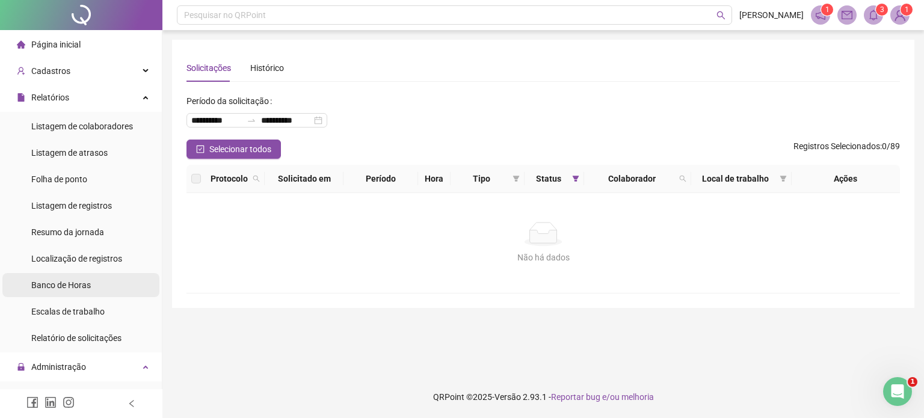
click at [61, 293] on div "Banco de Horas" at bounding box center [61, 285] width 60 height 24
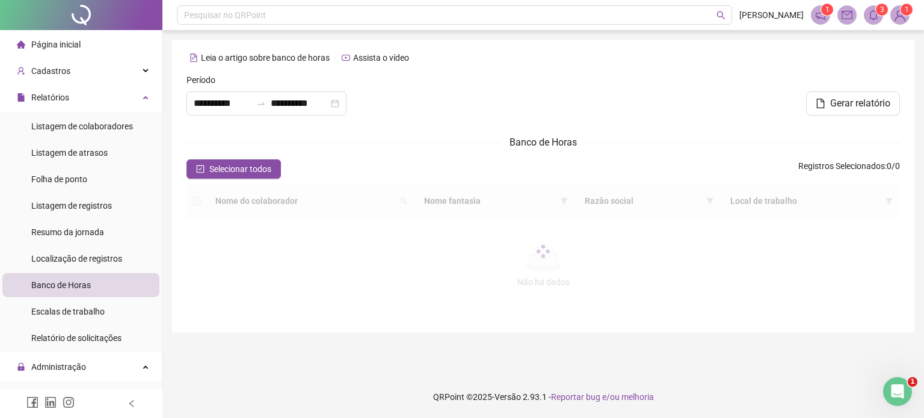
type input "**********"
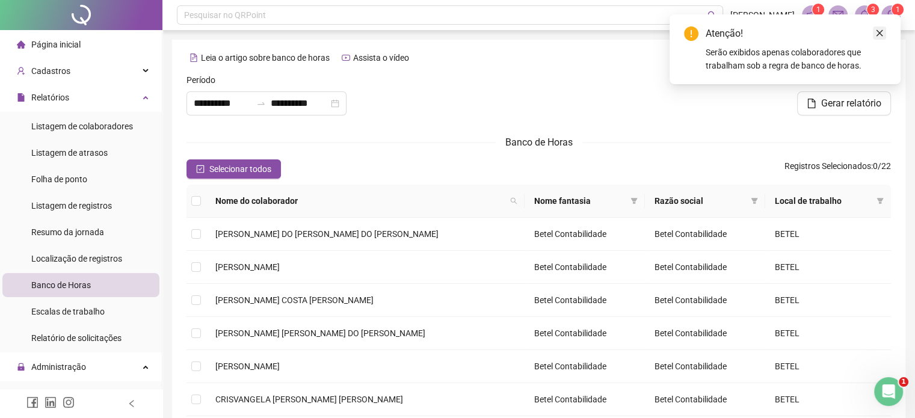
click at [878, 37] on link "Close" at bounding box center [879, 32] width 13 height 13
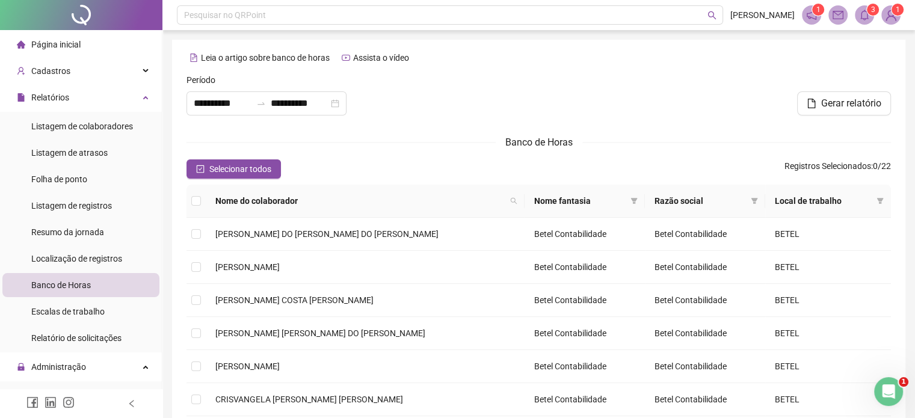
scroll to position [180, 0]
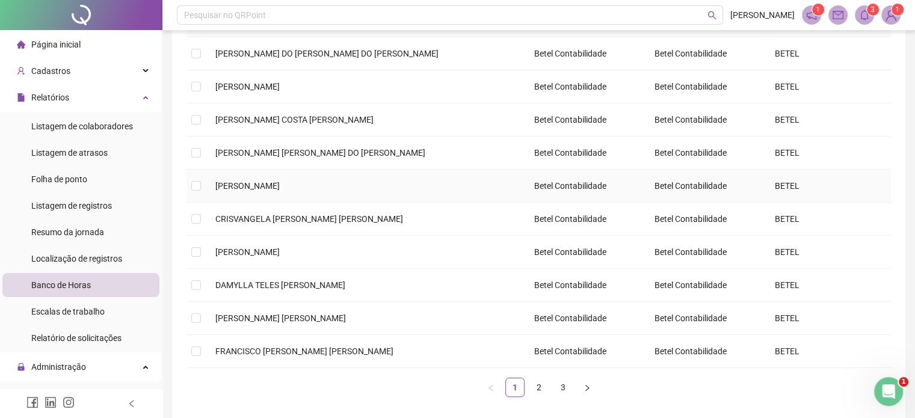
click at [235, 187] on span "[PERSON_NAME]" at bounding box center [247, 186] width 64 height 10
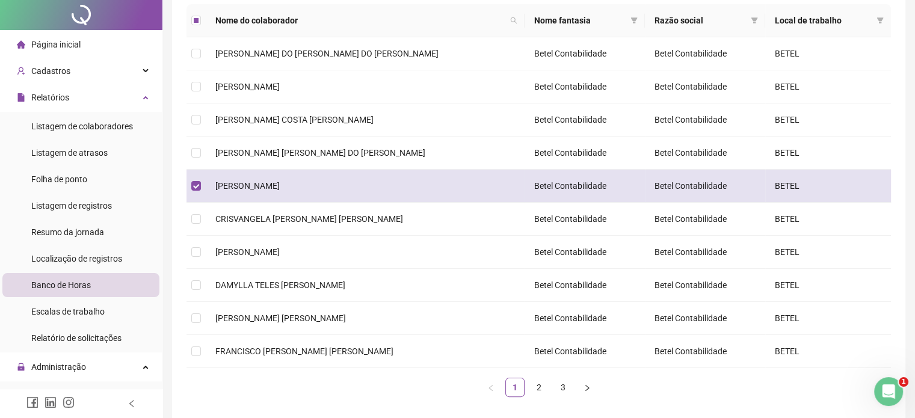
scroll to position [0, 0]
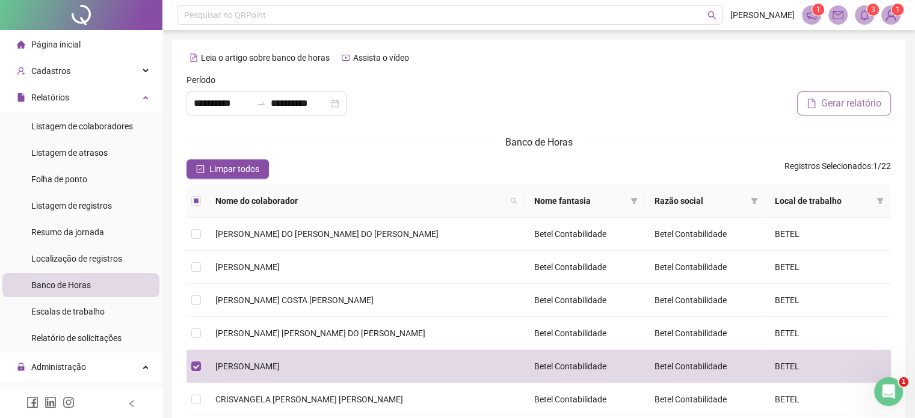
click at [834, 106] on span "Gerar relatório" at bounding box center [851, 103] width 60 height 14
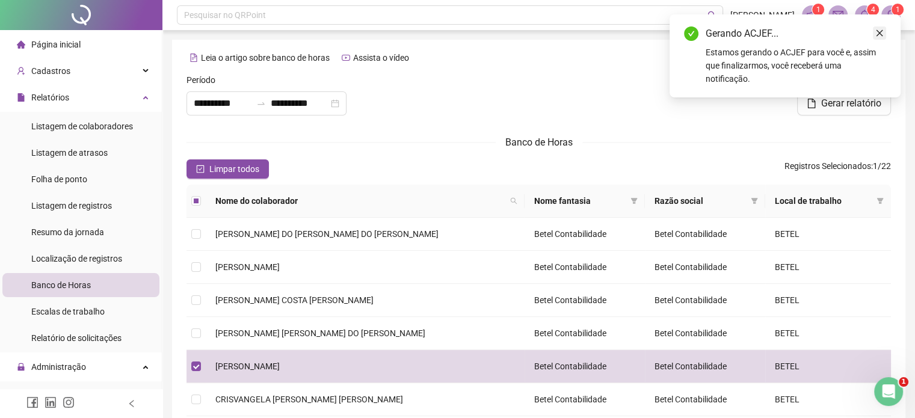
click at [881, 32] on icon "close" at bounding box center [879, 33] width 8 height 8
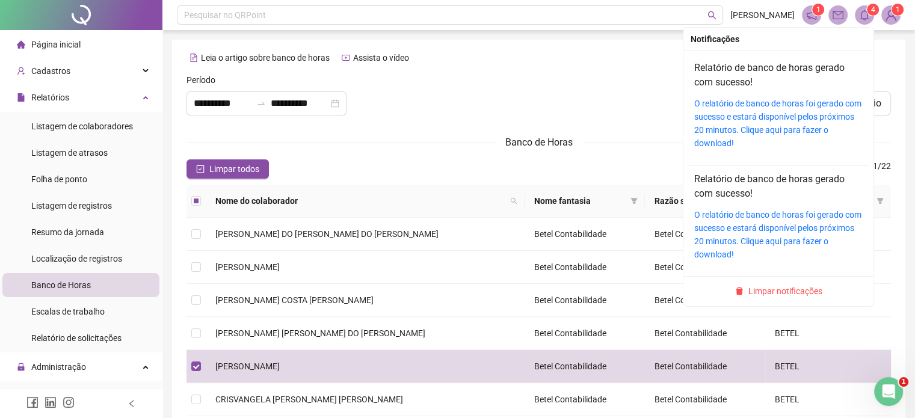
click at [870, 19] on span at bounding box center [864, 14] width 19 height 19
click at [760, 112] on link "O relatório de banco de horas foi gerado com sucesso e estará disponível pelos …" at bounding box center [777, 123] width 167 height 49
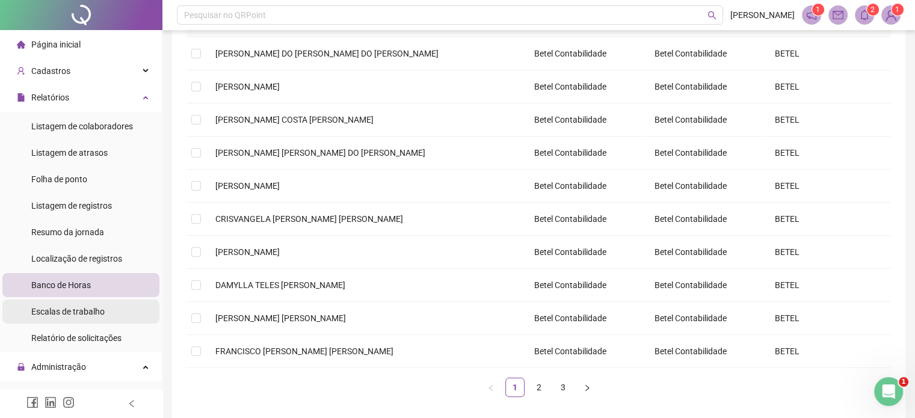
scroll to position [180, 0]
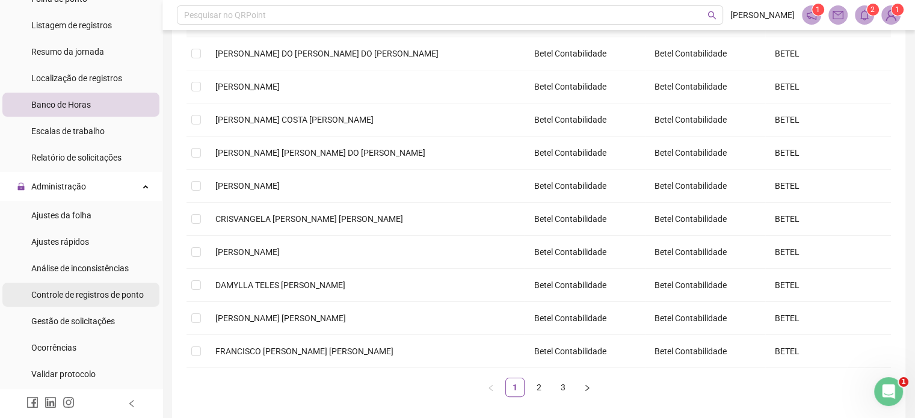
click at [77, 298] on span "Controle de registros de ponto" at bounding box center [87, 295] width 112 height 10
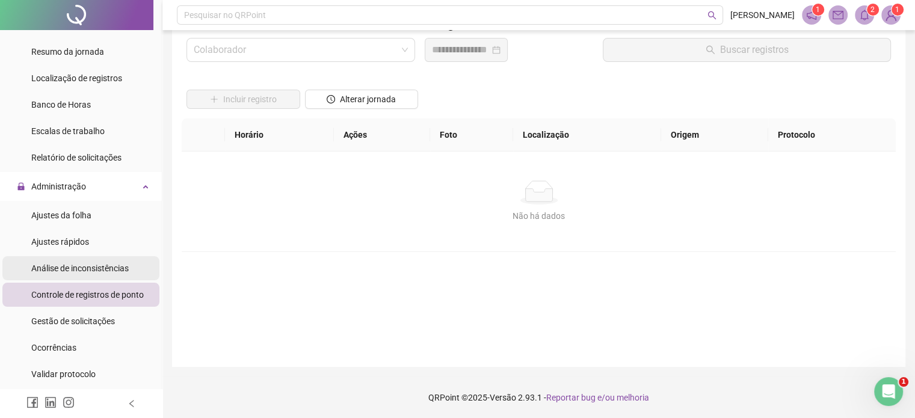
scroll to position [361, 0]
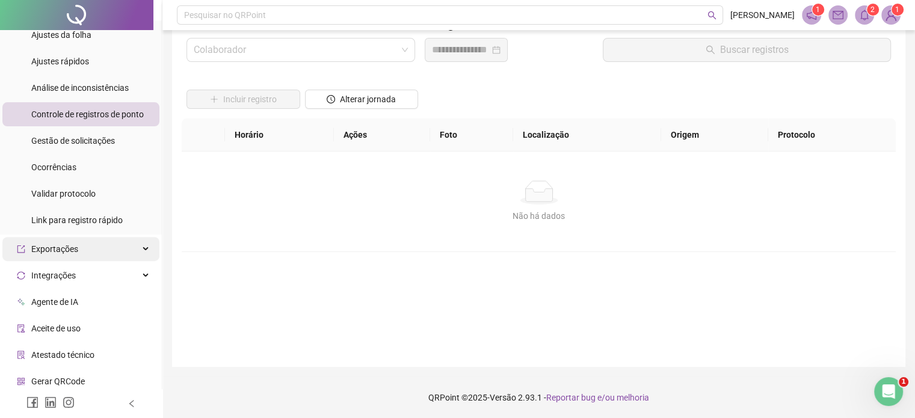
click at [131, 247] on div "Exportações" at bounding box center [80, 249] width 157 height 24
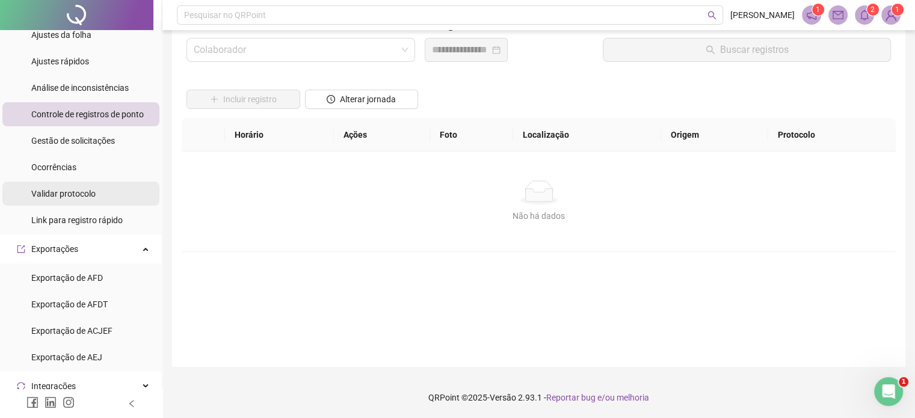
scroll to position [502, 0]
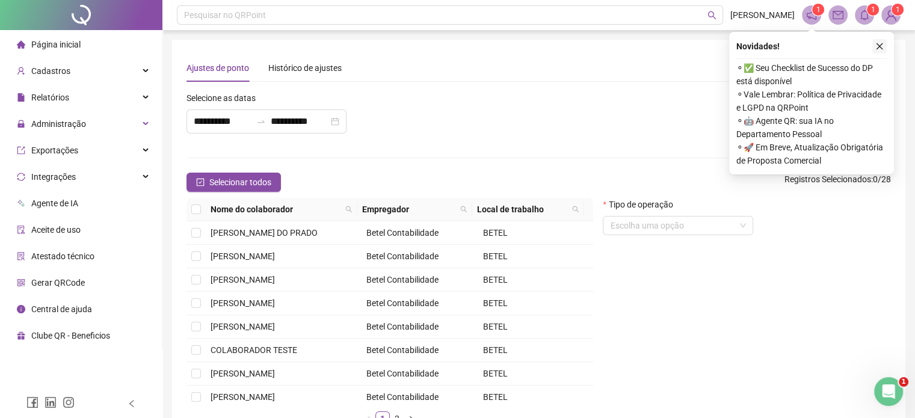
click at [876, 48] on icon "close" at bounding box center [879, 46] width 8 height 8
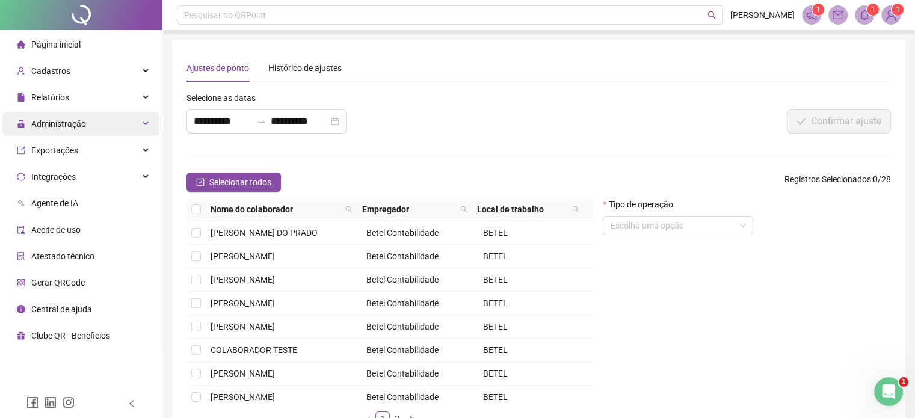
click at [144, 124] on icon at bounding box center [147, 124] width 6 height 0
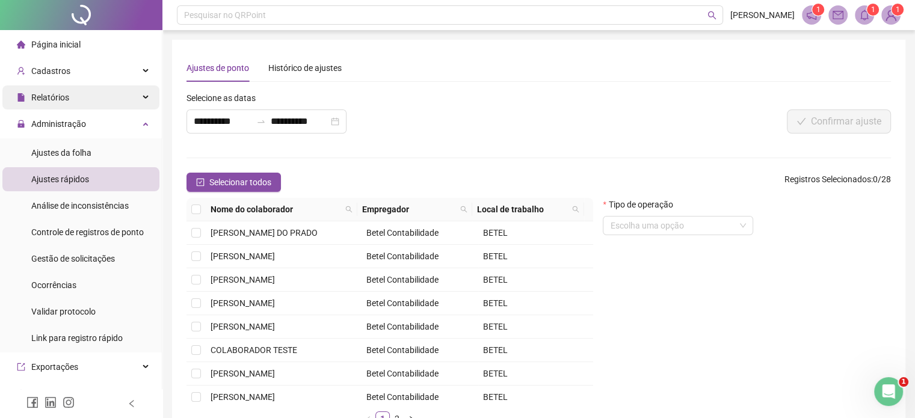
click at [135, 96] on div "Relatórios" at bounding box center [80, 97] width 157 height 24
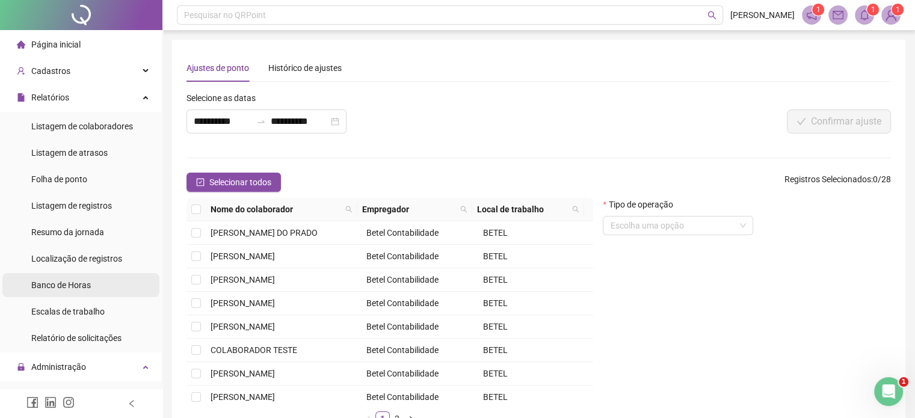
click at [67, 285] on span "Banco de Horas" at bounding box center [61, 285] width 60 height 10
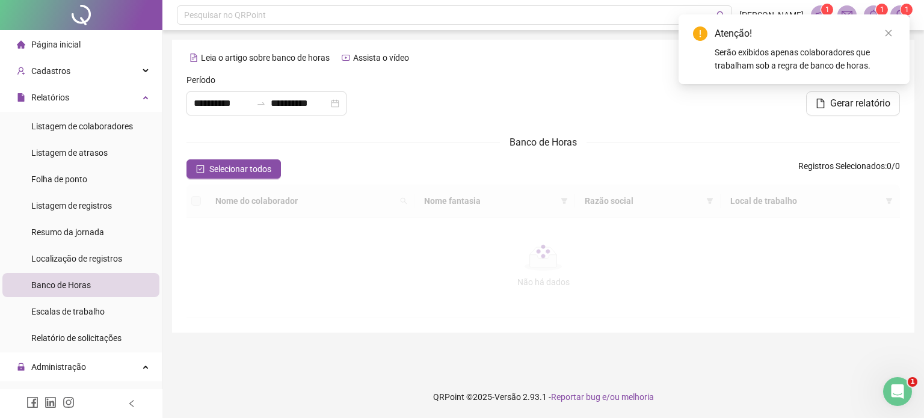
type input "**********"
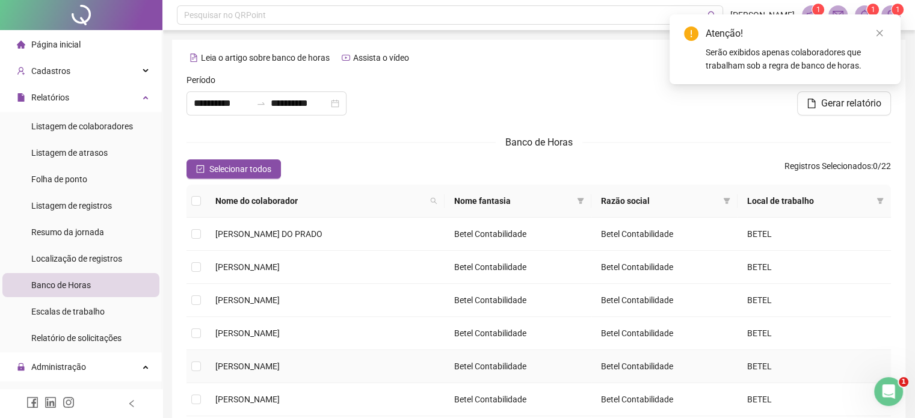
click at [280, 363] on span "[PERSON_NAME]" at bounding box center [247, 367] width 64 height 10
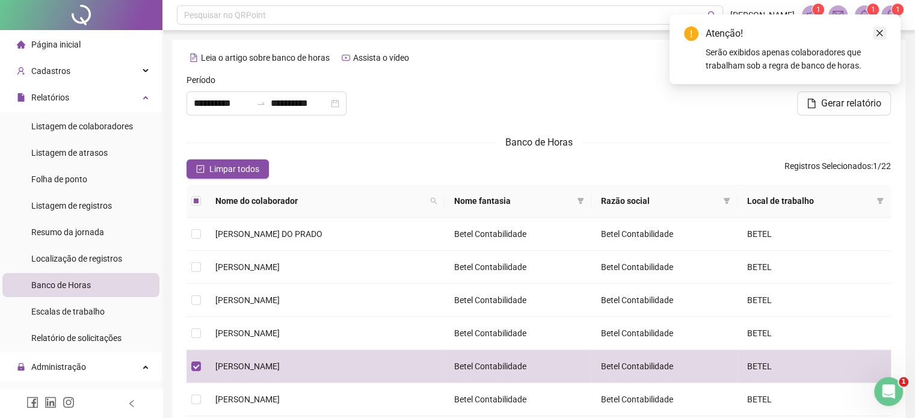
click at [878, 33] on icon "close" at bounding box center [879, 33] width 8 height 8
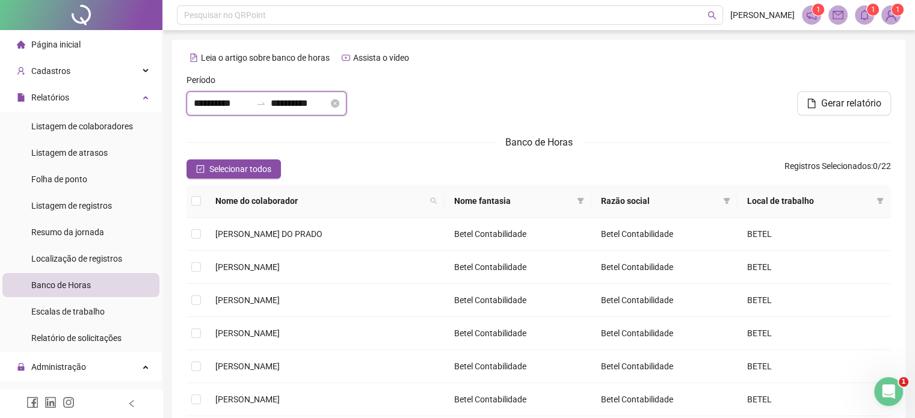
click at [229, 97] on input "**********" at bounding box center [223, 103] width 58 height 14
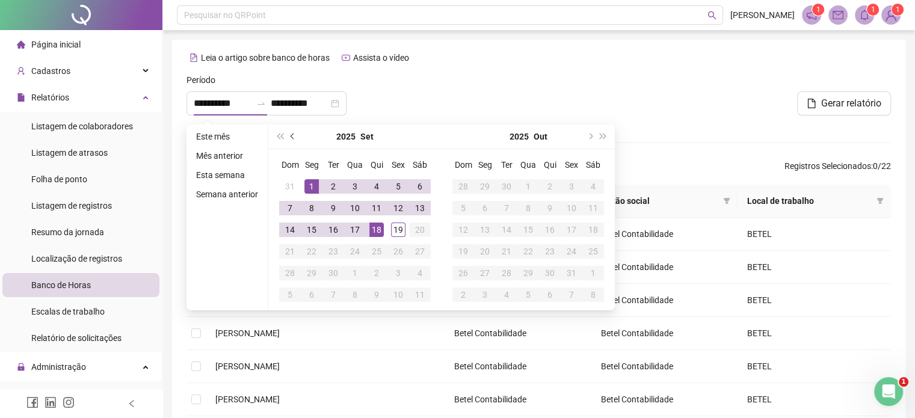
click at [293, 139] on button "prev-year" at bounding box center [292, 137] width 13 height 24
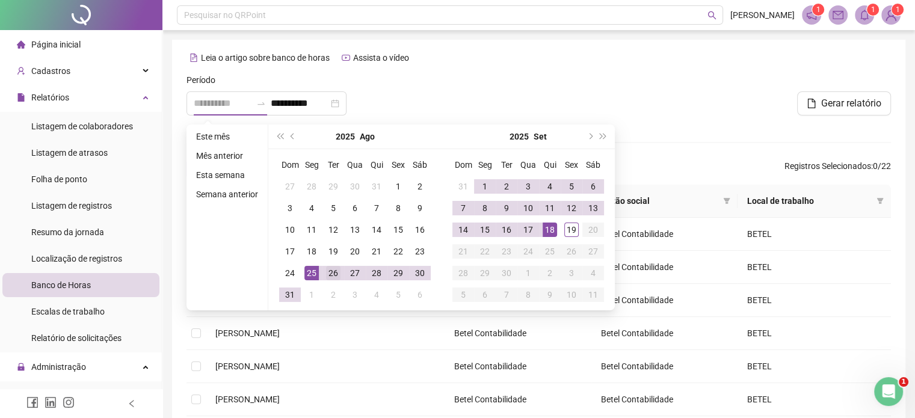
type input "**********"
click at [332, 272] on div "26" at bounding box center [333, 273] width 14 height 14
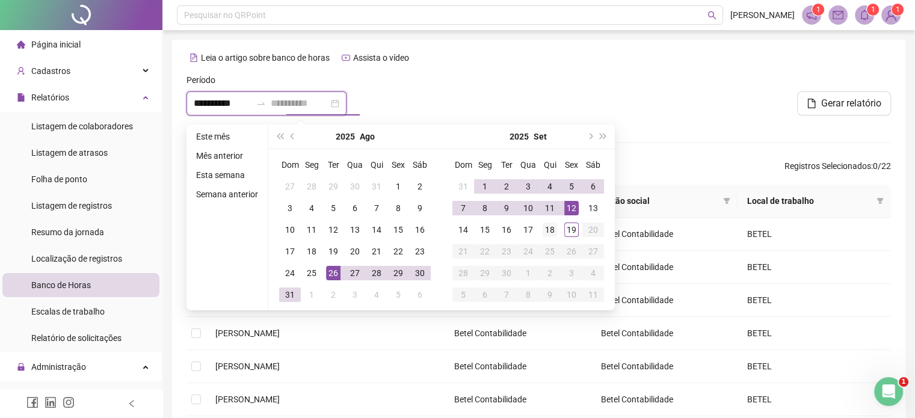
type input "**********"
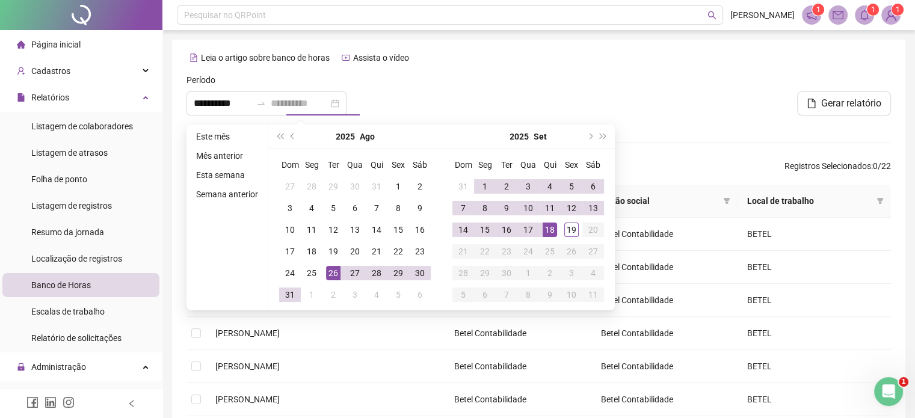
click at [547, 230] on div "18" at bounding box center [550, 230] width 14 height 14
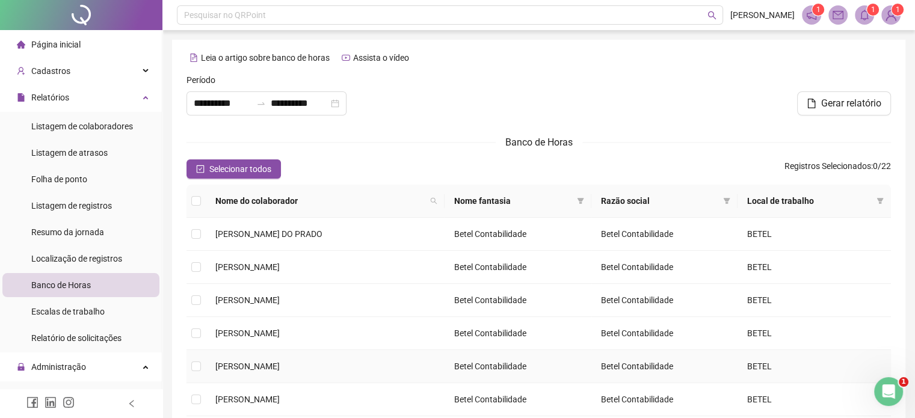
click at [226, 370] on span "[PERSON_NAME]" at bounding box center [247, 367] width 64 height 10
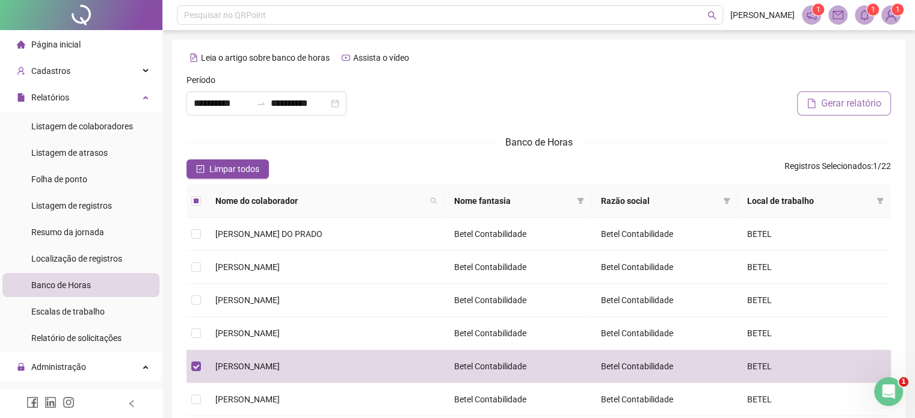
click at [841, 105] on span "Gerar relatório" at bounding box center [851, 103] width 60 height 14
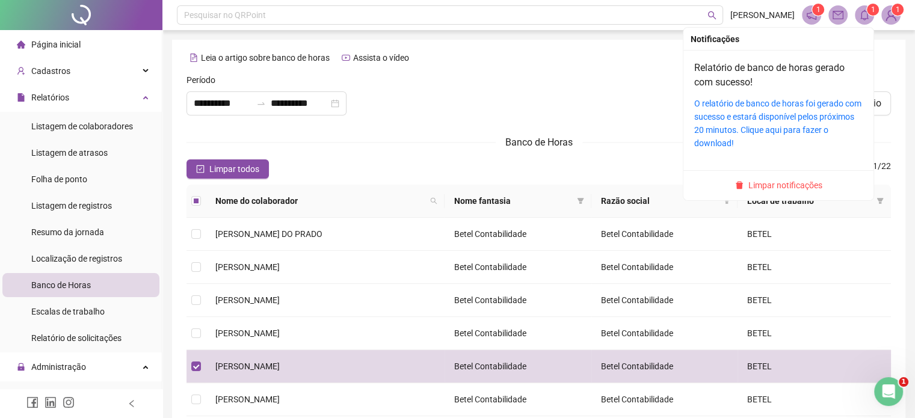
click at [863, 21] on span at bounding box center [864, 14] width 19 height 19
click at [731, 114] on link "O relatório de banco de horas foi gerado com sucesso e estará disponível pelos …" at bounding box center [777, 123] width 167 height 49
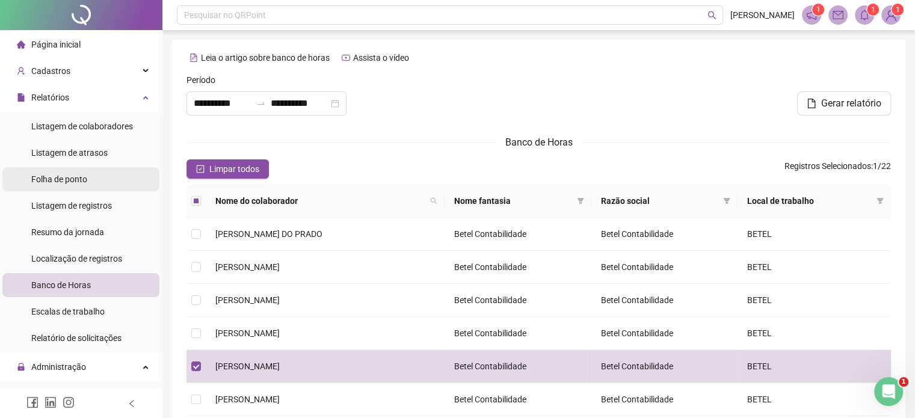
click at [62, 171] on div "Folha de ponto" at bounding box center [59, 179] width 56 height 24
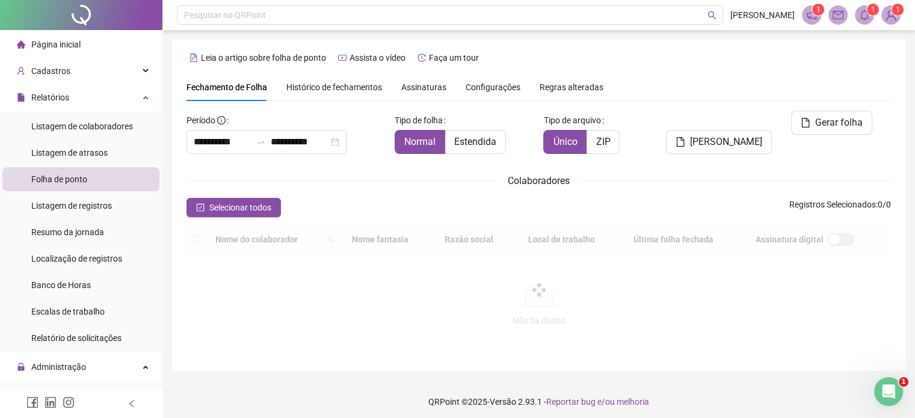
scroll to position [37, 0]
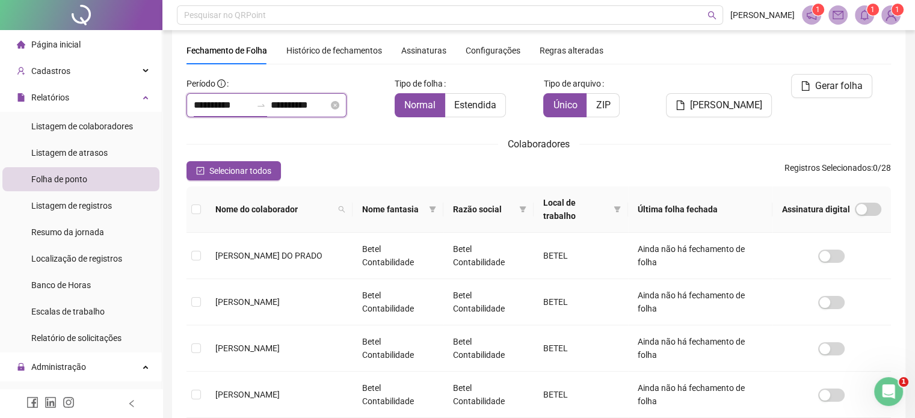
click at [208, 107] on input "**********" at bounding box center [223, 105] width 58 height 14
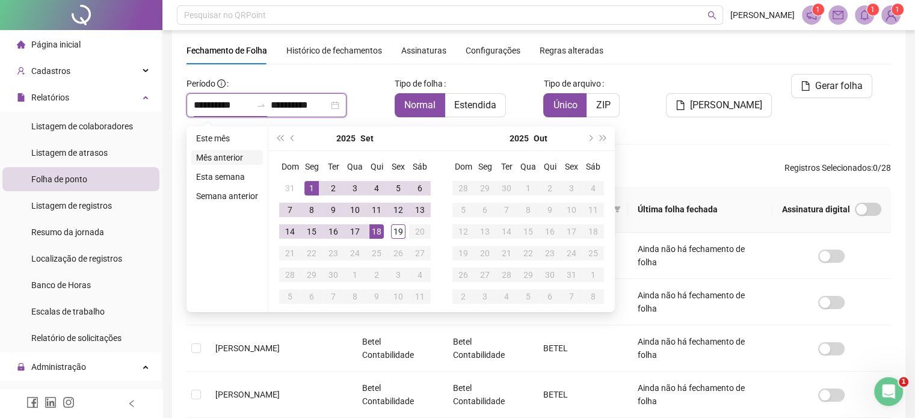
type input "**********"
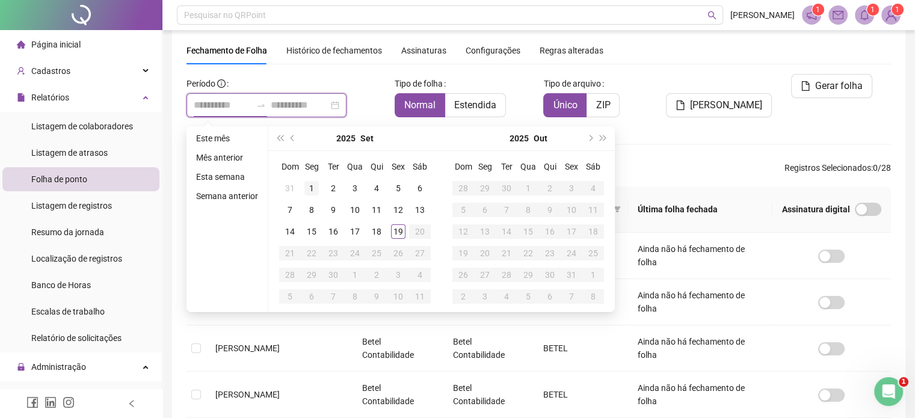
type input "**********"
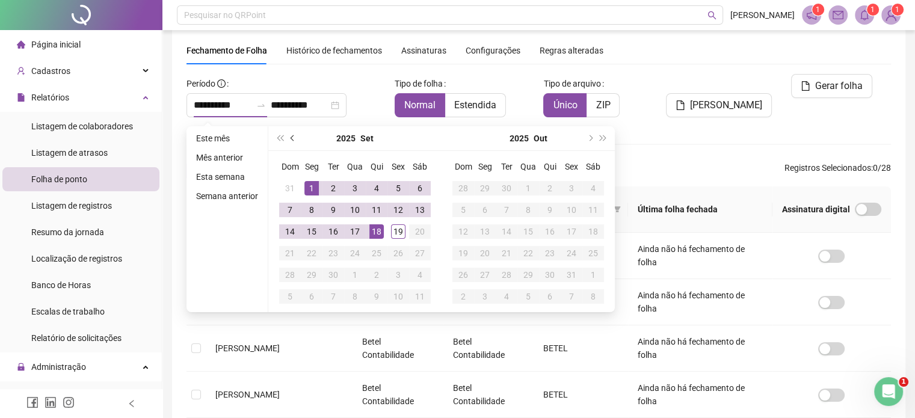
click at [292, 138] on span "prev-year" at bounding box center [294, 138] width 6 height 6
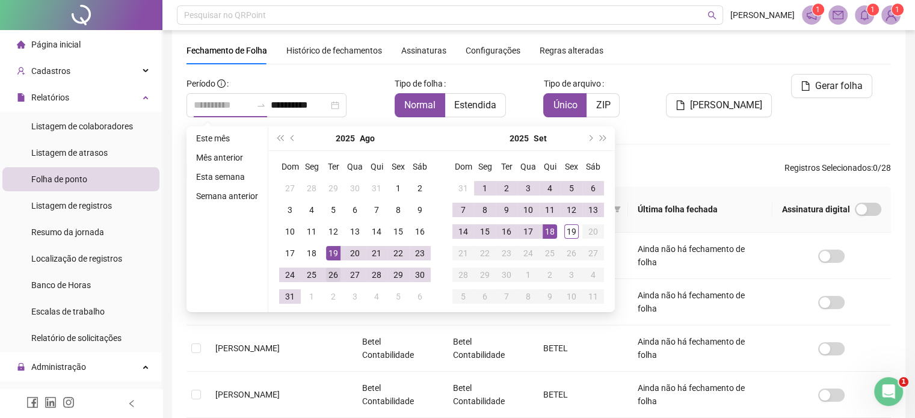
type input "**********"
click at [334, 273] on div "26" at bounding box center [333, 275] width 14 height 14
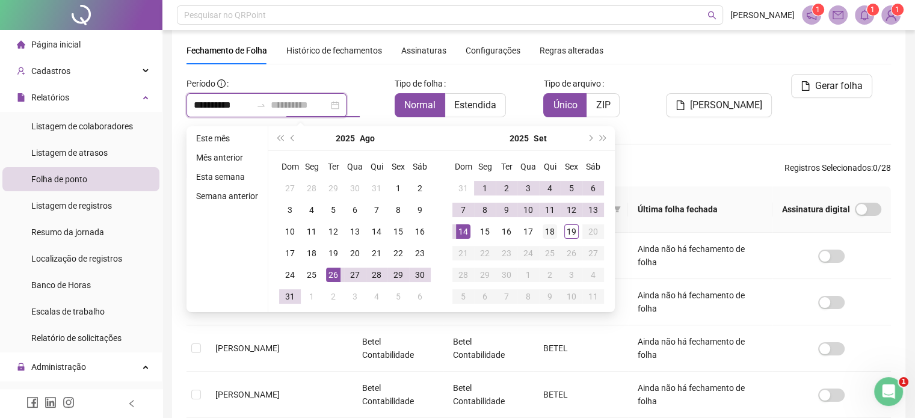
type input "**********"
click at [550, 232] on div "18" at bounding box center [550, 231] width 14 height 14
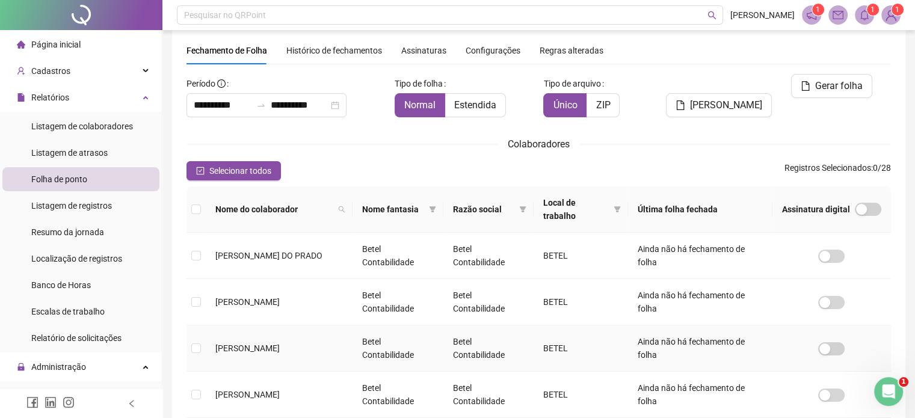
scroll to position [217, 0]
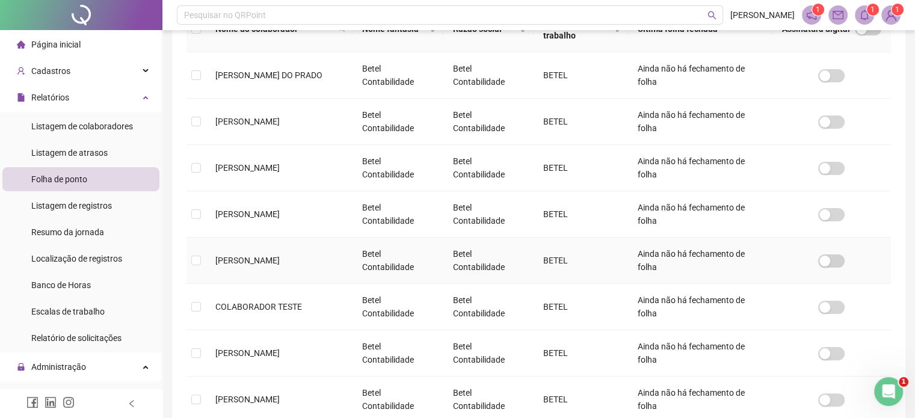
click at [246, 262] on span "[PERSON_NAME]" at bounding box center [247, 261] width 64 height 10
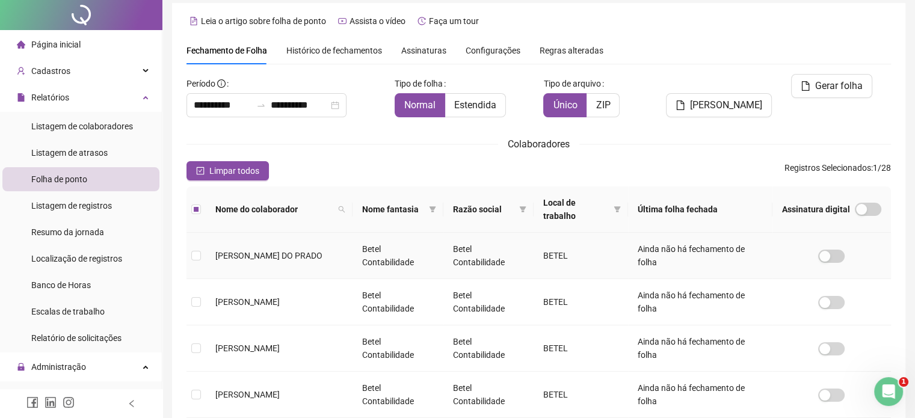
scroll to position [0, 0]
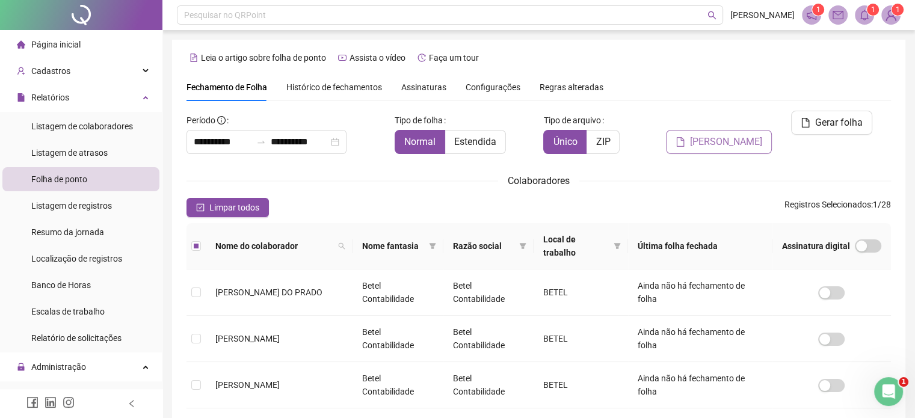
click at [753, 135] on span "Gerar espelho" at bounding box center [726, 142] width 72 height 14
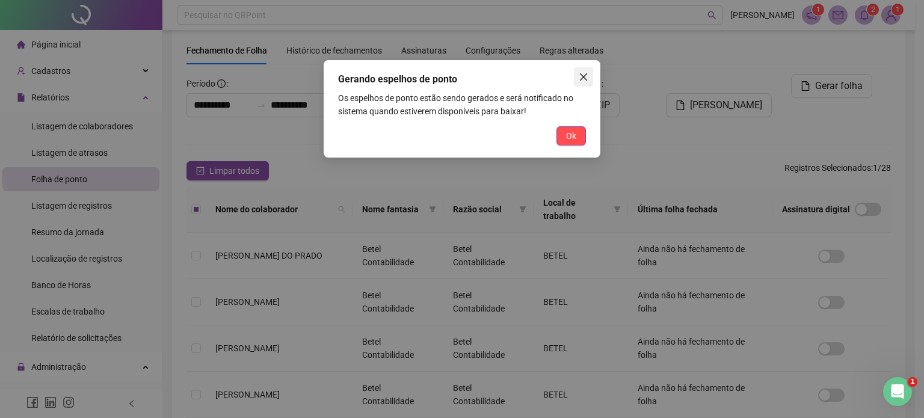
click at [585, 77] on icon "close" at bounding box center [584, 77] width 10 height 10
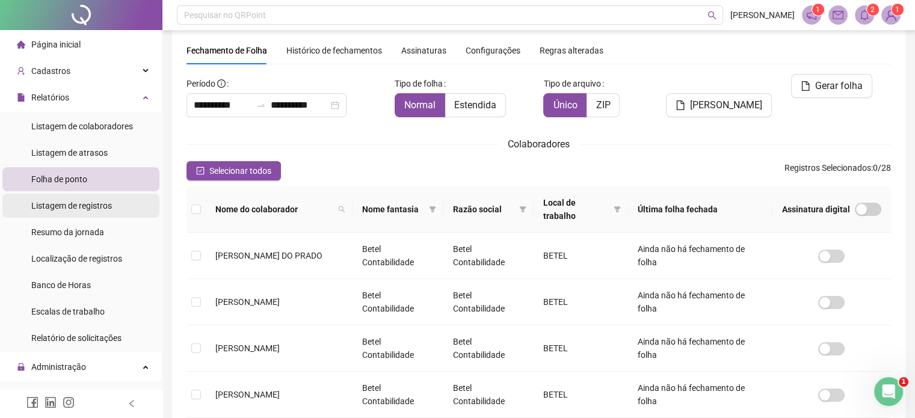
click at [65, 209] on span "Listagem de registros" at bounding box center [71, 206] width 81 height 10
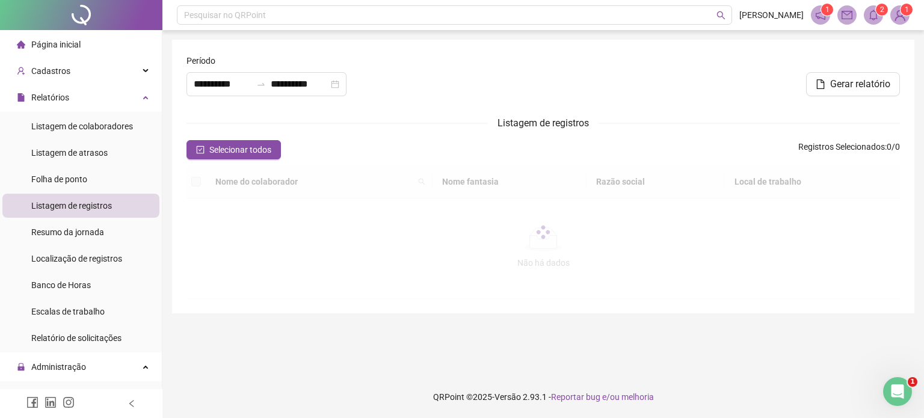
type input "**********"
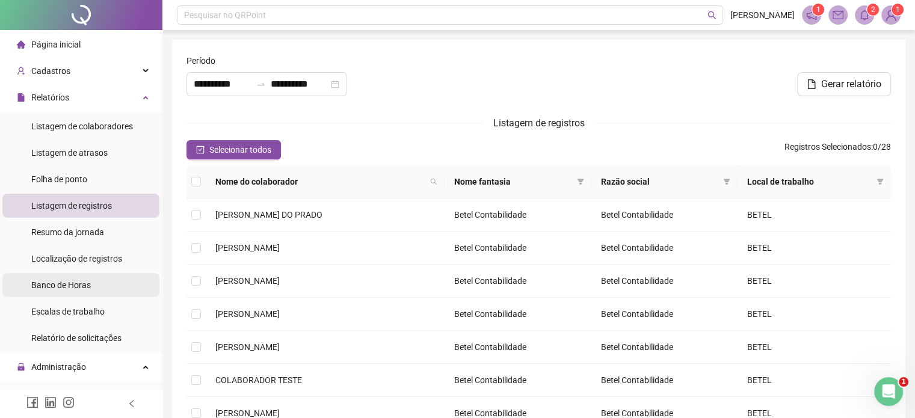
click at [72, 292] on div "Banco de Horas" at bounding box center [61, 285] width 60 height 24
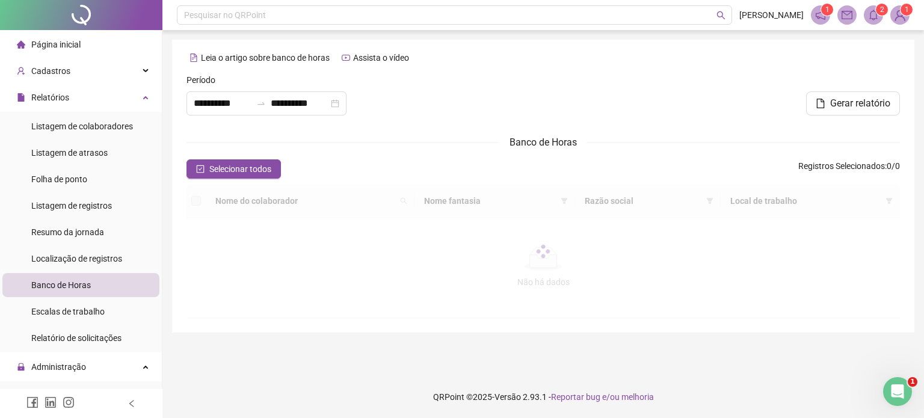
type input "**********"
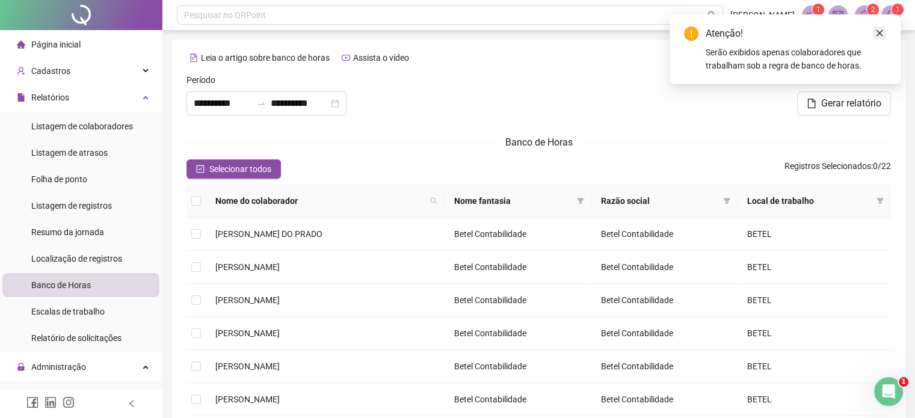
click at [881, 33] on icon "close" at bounding box center [879, 33] width 8 height 8
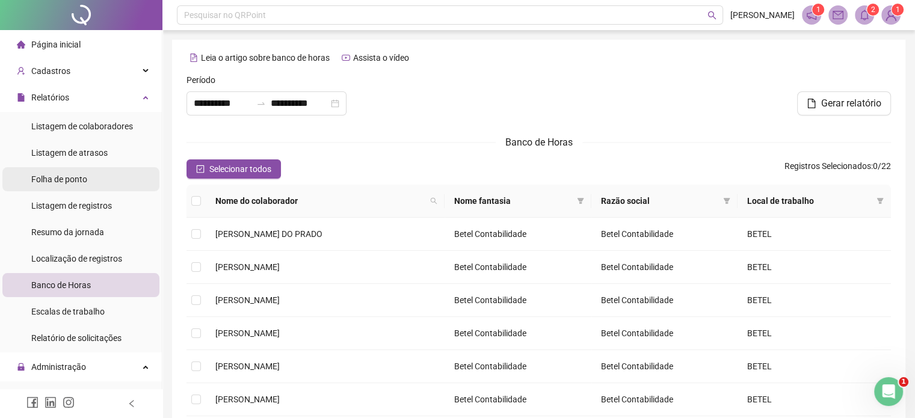
click at [60, 187] on div "Folha de ponto" at bounding box center [59, 179] width 56 height 24
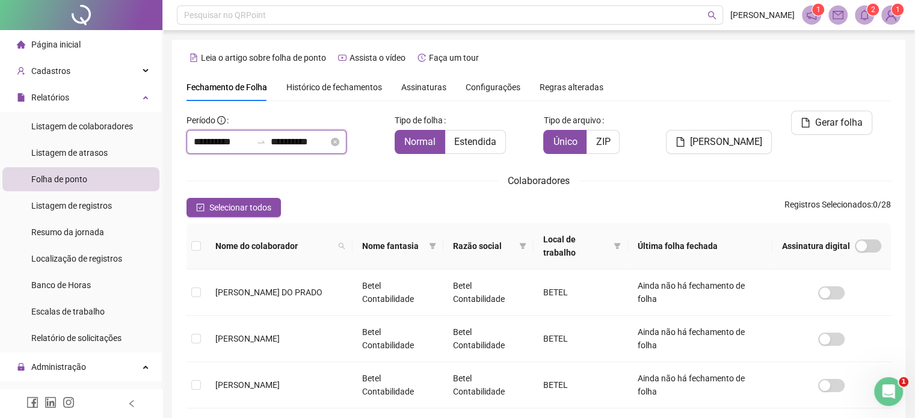
click at [215, 141] on input "**********" at bounding box center [223, 142] width 58 height 14
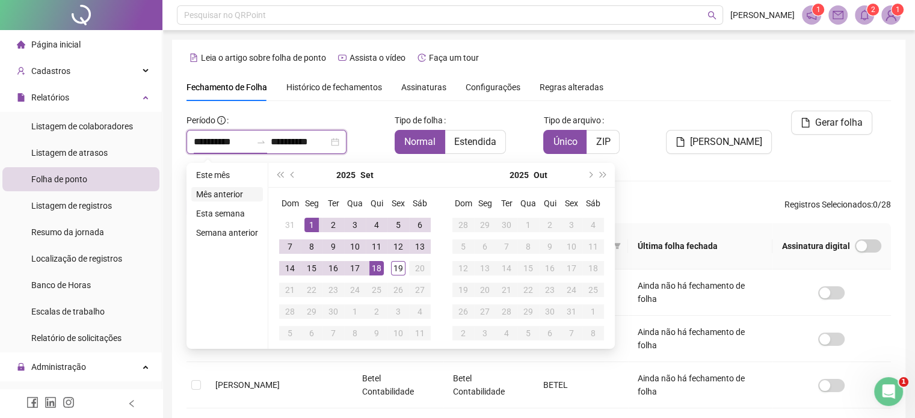
type input "**********"
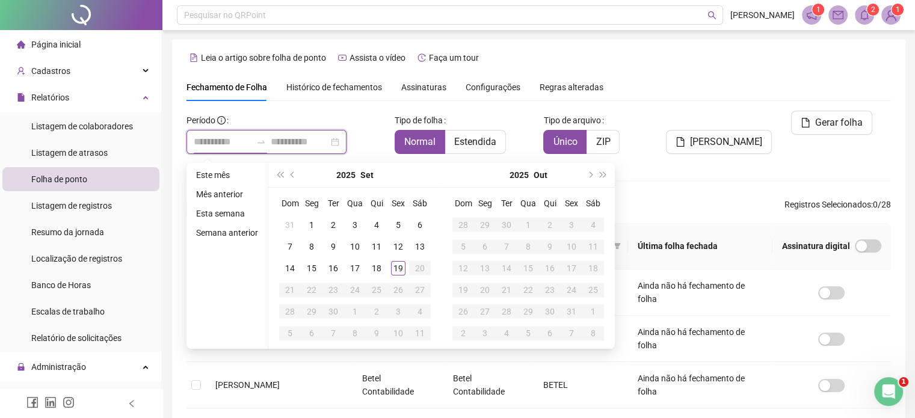
type input "**********"
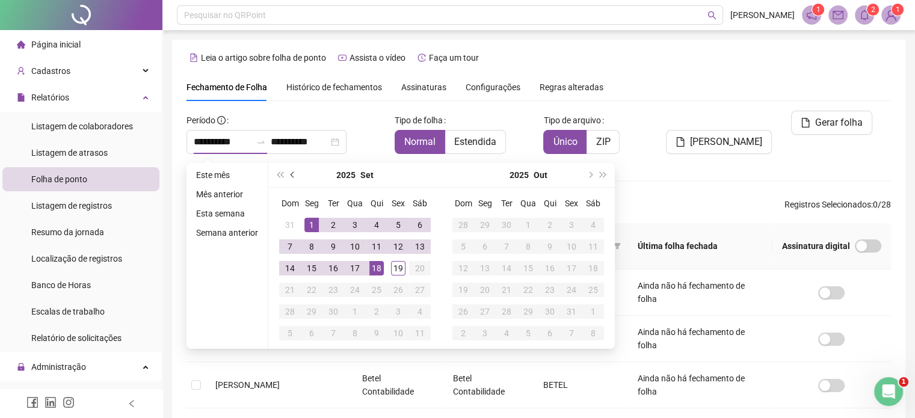
click at [292, 178] on button "prev-year" at bounding box center [292, 175] width 13 height 24
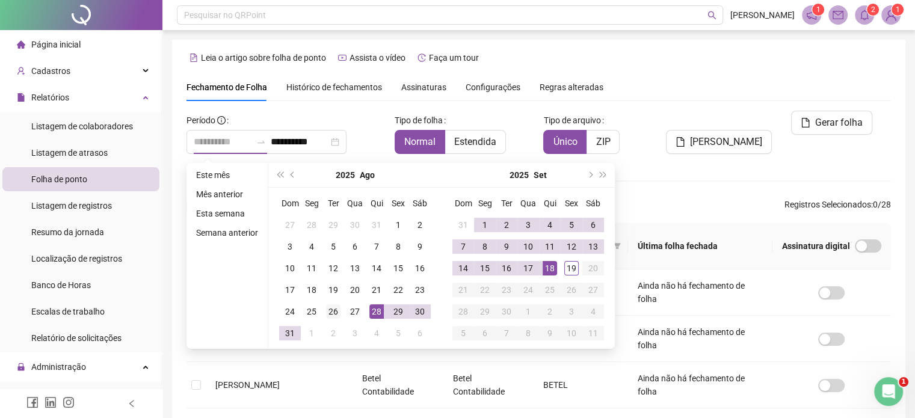
type input "**********"
click at [330, 311] on div "26" at bounding box center [333, 311] width 14 height 14
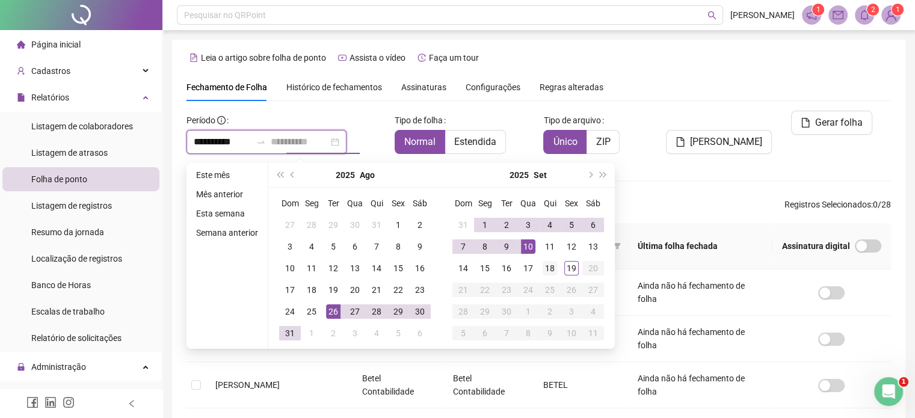
type input "**********"
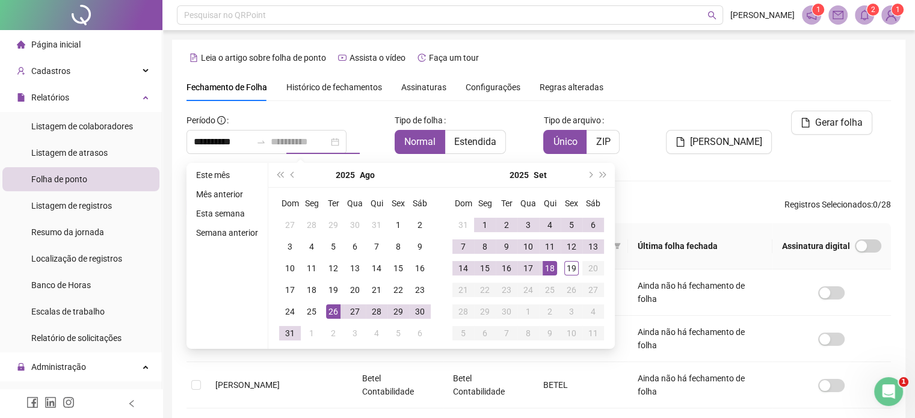
click at [549, 274] on div "18" at bounding box center [550, 268] width 14 height 14
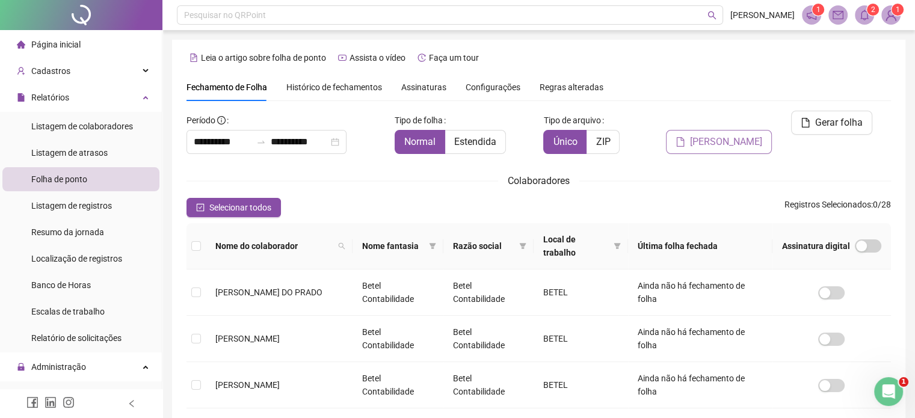
click at [726, 135] on span "Gerar espelho" at bounding box center [726, 142] width 72 height 14
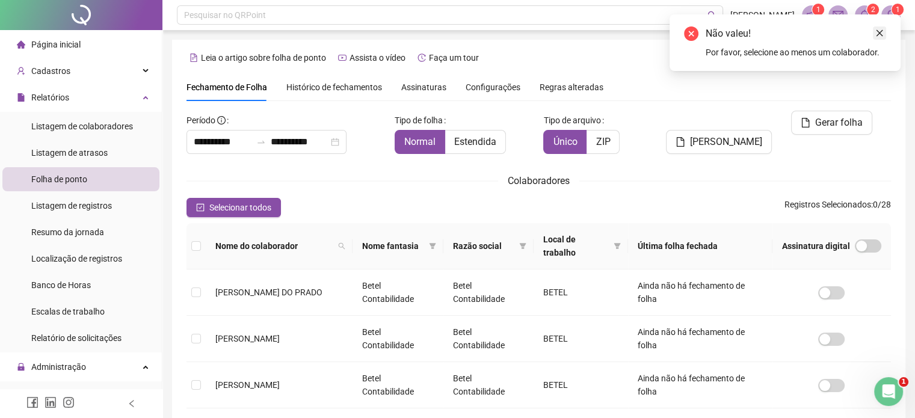
click at [879, 32] on icon "close" at bounding box center [879, 33] width 7 height 7
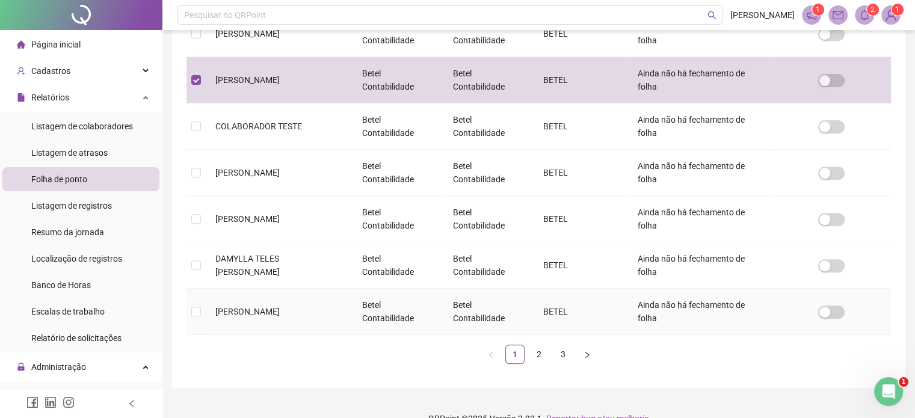
scroll to position [37, 0]
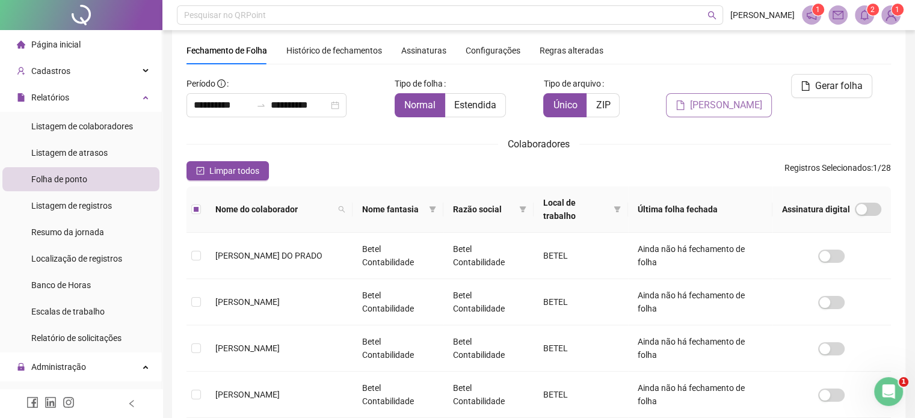
click at [718, 98] on span "Gerar espelho" at bounding box center [726, 105] width 72 height 14
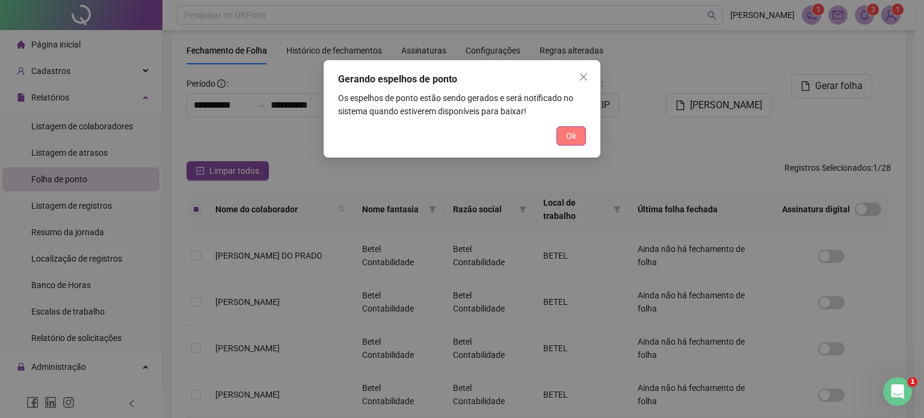
click at [566, 134] on span "Ok" at bounding box center [571, 135] width 10 height 13
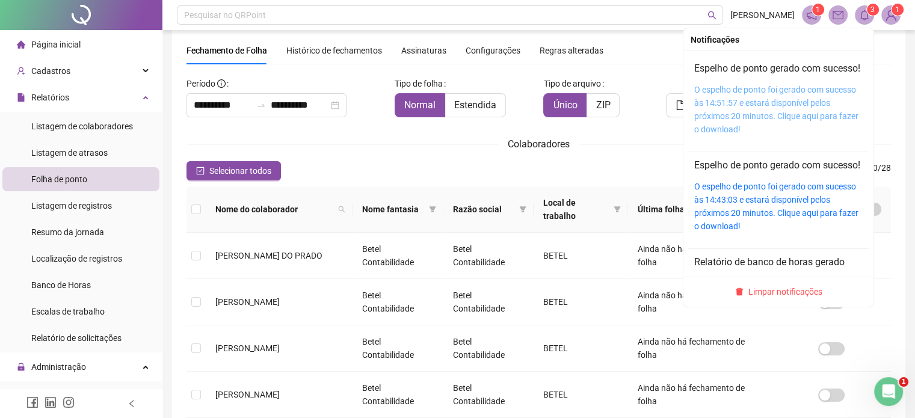
click at [777, 118] on link "O espelho de ponto foi gerado com sucesso às 14:51:57 e estará disponível pelos…" at bounding box center [776, 109] width 164 height 49
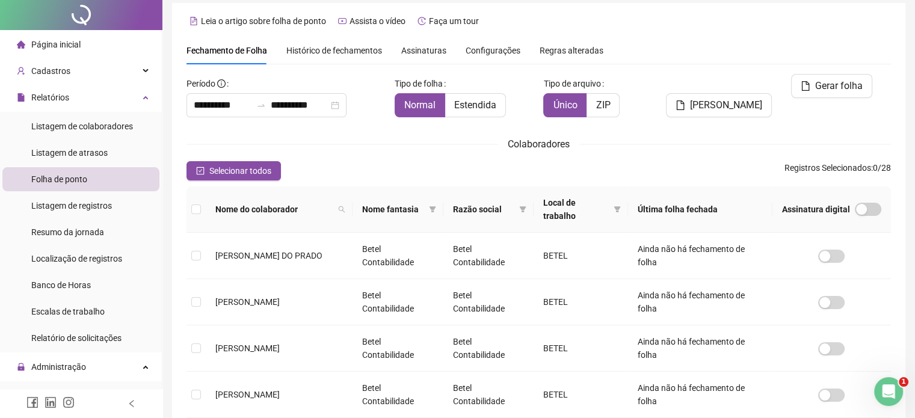
scroll to position [0, 0]
